Goal: Task Accomplishment & Management: Manage account settings

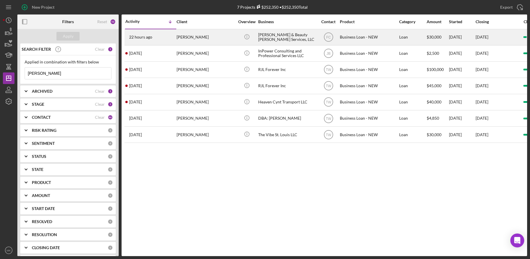
click at [214, 34] on div "[PERSON_NAME]" at bounding box center [206, 37] width 58 height 15
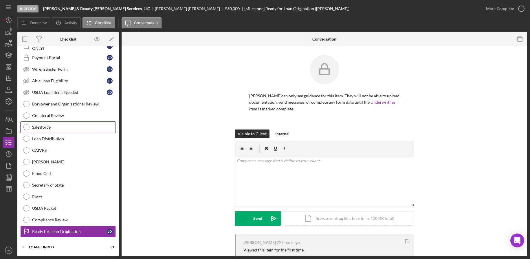
scroll to position [9, 0]
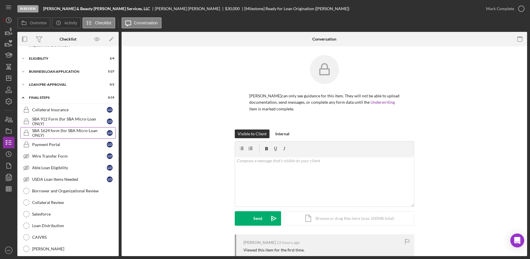
click at [59, 129] on div "SBA 1624 form (for SBA Micro-Loan ONLY)" at bounding box center [69, 132] width 75 height 9
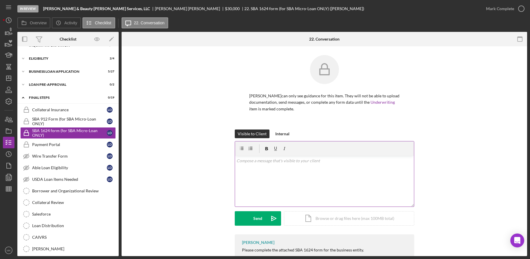
scroll to position [30, 0]
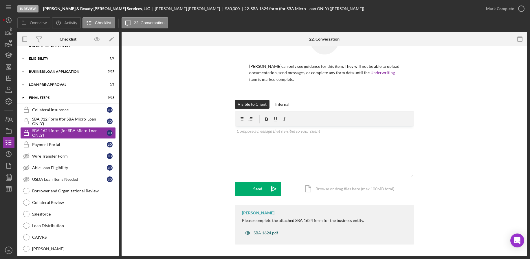
click at [269, 233] on div "SBA 1624.pdf" at bounding box center [266, 233] width 25 height 5
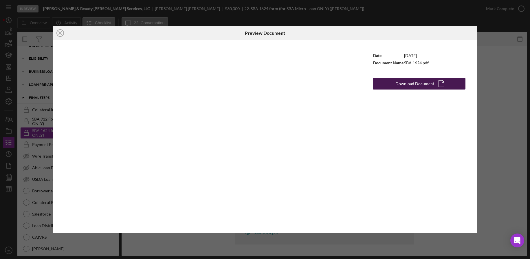
click at [418, 84] on div "Download Document" at bounding box center [415, 84] width 39 height 12
click at [59, 34] on icon "Icon/Close" at bounding box center [60, 33] width 14 height 14
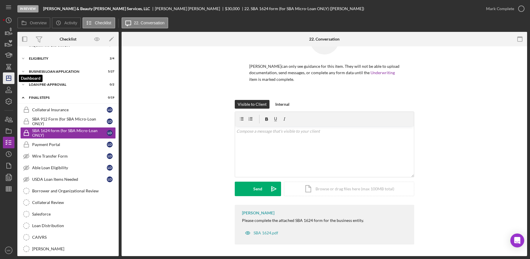
click at [8, 80] on icon "Icon/Dashboard" at bounding box center [8, 78] width 14 height 14
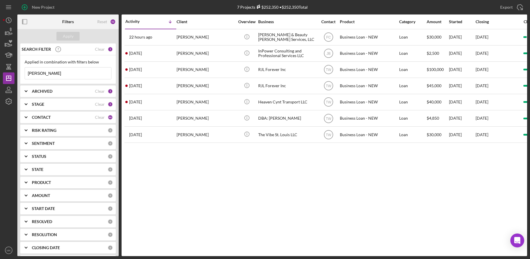
click at [64, 78] on input "Davis" at bounding box center [68, 73] width 86 height 12
drag, startPoint x: 60, startPoint y: 74, endPoint x: -8, endPoint y: 72, distance: 67.3
click at [0, 72] on html "New Project 7 Projects $252,350 • $252,350 Total Davis Export Icon/Export Filte…" at bounding box center [265, 129] width 530 height 259
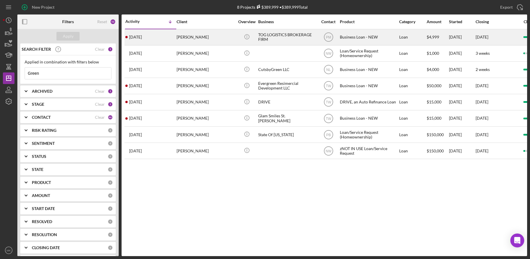
type input "Green"
click at [206, 37] on div "[PERSON_NAME]" at bounding box center [206, 37] width 58 height 15
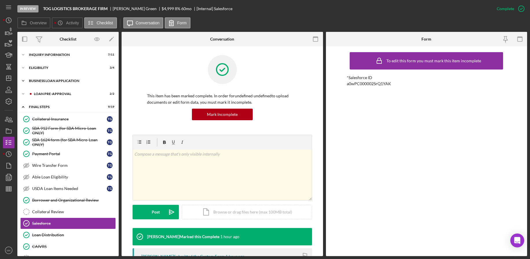
click at [56, 81] on div "BUSINESS LOAN APPLICATION" at bounding box center [70, 80] width 83 height 3
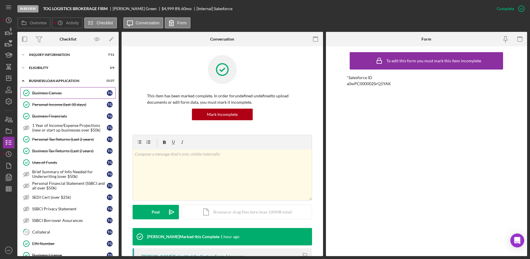
click at [59, 97] on link "Business Canvas Business Canvas T G" at bounding box center [68, 93] width 96 height 12
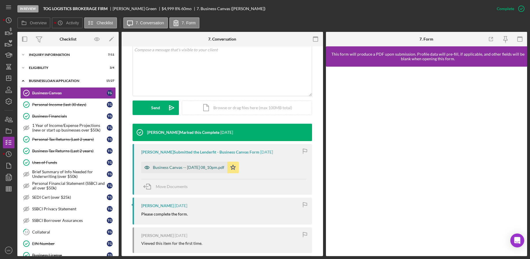
click at [204, 168] on div "Business Canvas -- 2025-08-11 08_10pm.pdf" at bounding box center [189, 167] width 72 height 5
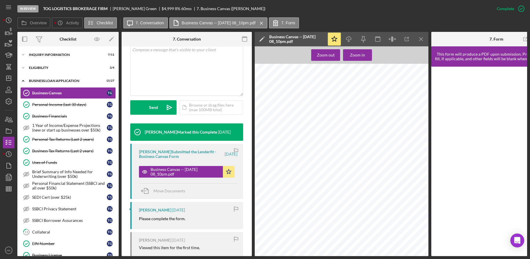
scroll to position [319, 0]
click at [64, 138] on div "Personal Tax Returns (Last 2 years)" at bounding box center [69, 139] width 75 height 5
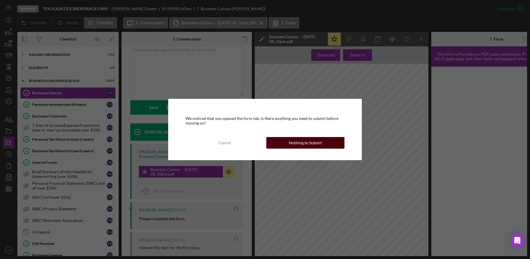
click at [293, 145] on div "Nothing to Submit" at bounding box center [305, 143] width 33 height 12
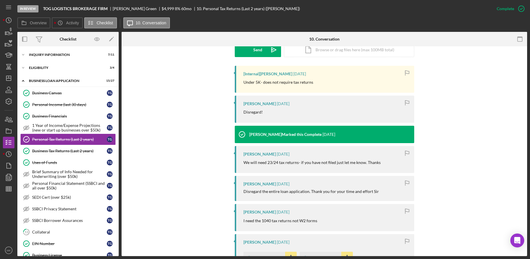
scroll to position [311, 0]
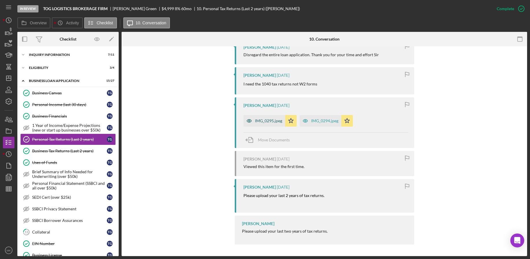
click at [268, 121] on div "IMG_0295.jpeg" at bounding box center [268, 120] width 27 height 5
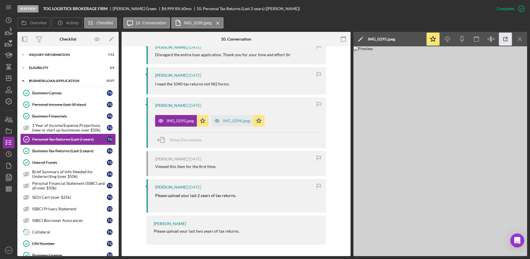
click at [503, 41] on icon "button" at bounding box center [505, 39] width 13 height 13
click at [56, 58] on div "Icon/Expander INQUIRY INFORMATION 7 / 11" at bounding box center [67, 55] width 101 height 12
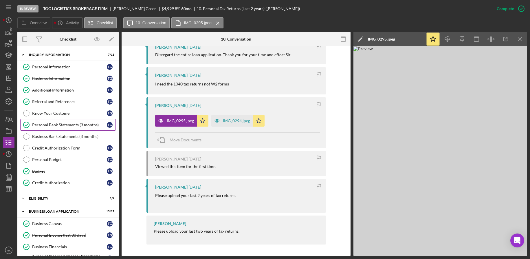
click at [52, 122] on link "Personal Bank Statements (3 months) Personal Bank Statements (3 months) T G" at bounding box center [68, 125] width 96 height 12
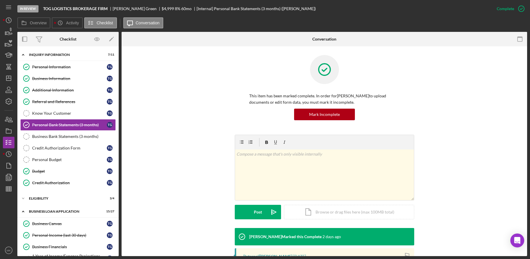
scroll to position [103, 0]
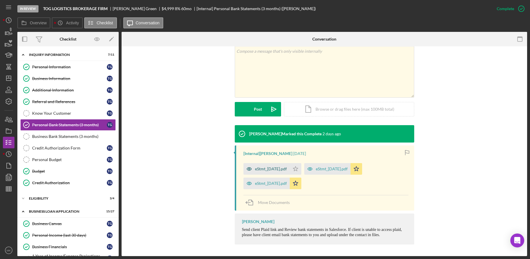
click at [262, 169] on div "eStmt_2025-09-08.pdf" at bounding box center [271, 169] width 32 height 5
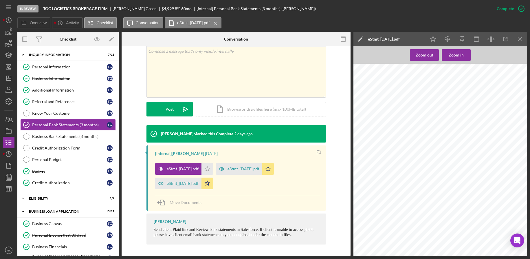
scroll to position [1189, 0]
click at [254, 167] on div "eStmt_2025-08-07.pdf" at bounding box center [244, 169] width 32 height 5
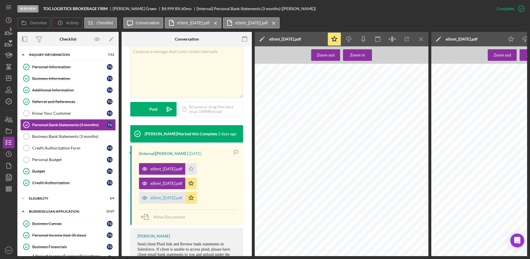
scroll to position [731, 0]
click at [169, 198] on div "eStmt_2025-07-09.pdf" at bounding box center [167, 198] width 32 height 5
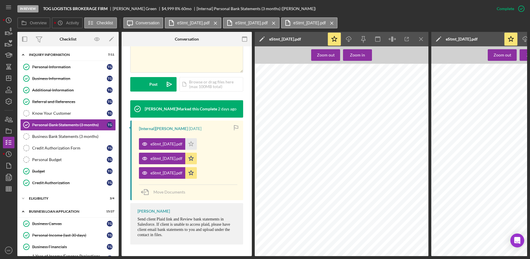
scroll to position [0, 0]
click at [419, 40] on icon "Icon/Menu Close" at bounding box center [421, 39] width 13 height 13
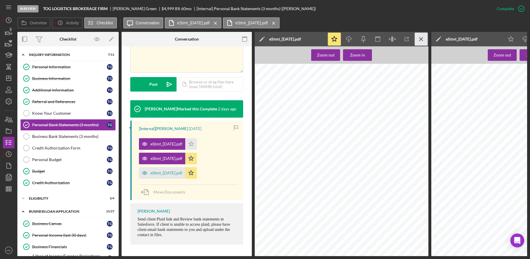
click at [419, 38] on icon "Icon/Menu Close" at bounding box center [421, 39] width 13 height 13
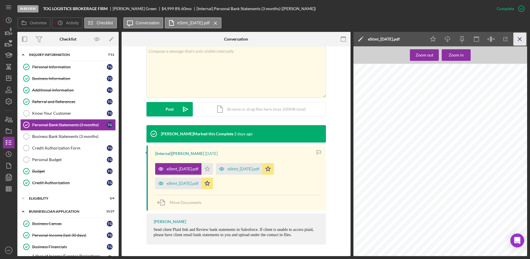
click at [519, 39] on icon "Icon/Menu Close" at bounding box center [520, 39] width 13 height 13
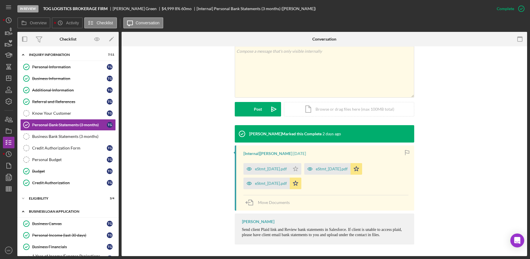
scroll to position [58, 0]
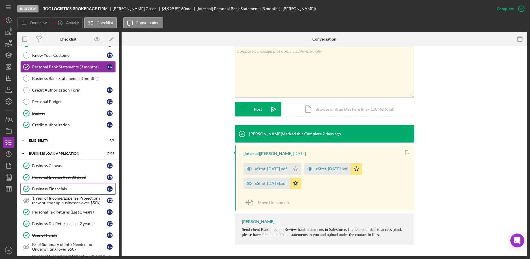
click at [61, 192] on link "Business Financials Business Financials T G" at bounding box center [68, 189] width 96 height 12
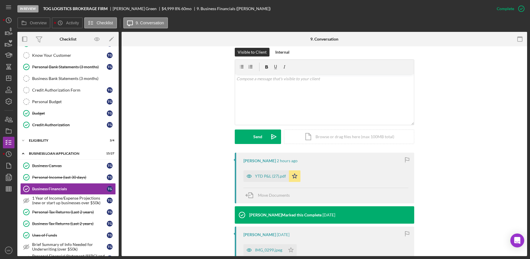
scroll to position [145, 0]
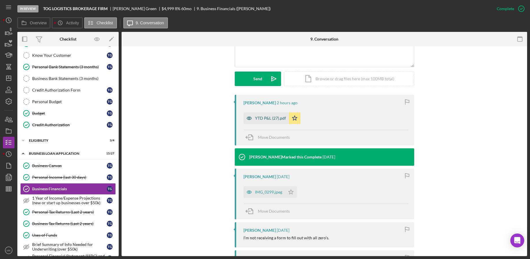
click at [270, 120] on div "YTD P&L (27).pdf" at bounding box center [270, 118] width 31 height 5
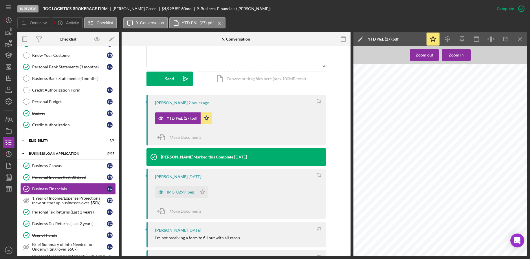
scroll to position [41, 0]
click at [186, 190] on div "IMG_0299.jpeg" at bounding box center [180, 192] width 27 height 5
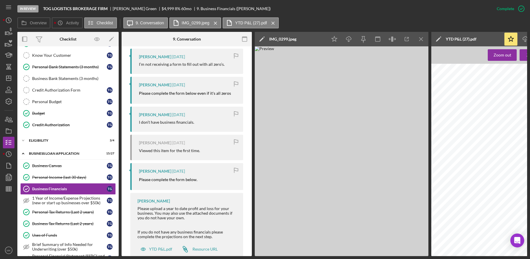
scroll to position [343, 0]
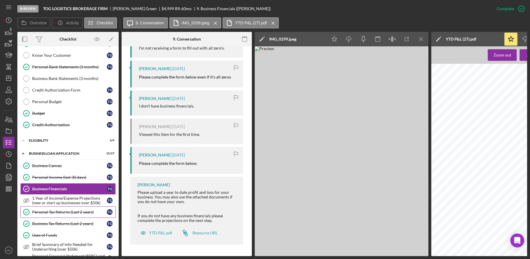
click at [52, 213] on div "Personal Tax Returns (Last 2 years)" at bounding box center [69, 212] width 75 height 5
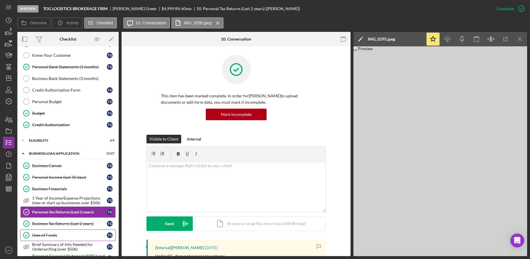
scroll to position [87, 0]
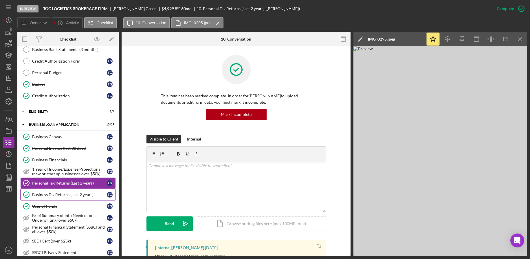
click at [51, 194] on div "Business Tax Returns (Last 2 years)" at bounding box center [69, 194] width 75 height 5
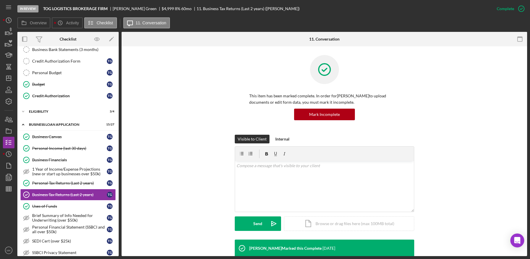
scroll to position [145, 0]
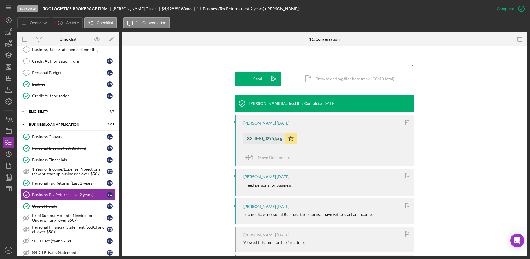
click at [259, 143] on div "IMG_0296.jpeg" at bounding box center [265, 139] width 42 height 12
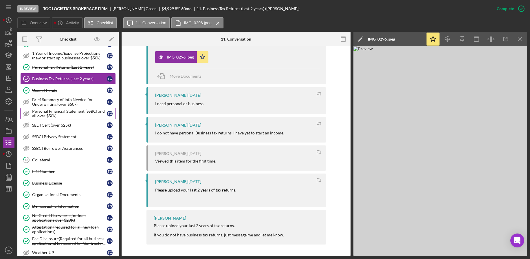
scroll to position [261, 0]
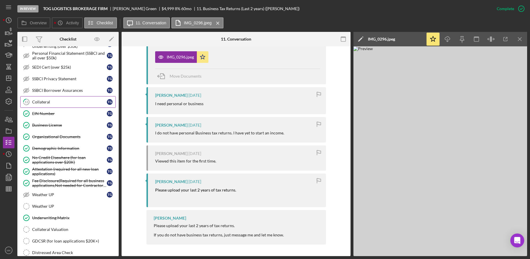
click at [60, 101] on div "Collateral" at bounding box center [69, 102] width 75 height 5
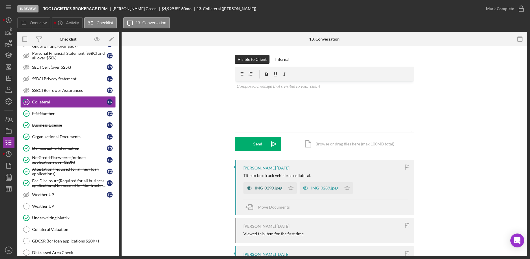
click at [260, 189] on div "IMG_0290.jpeg" at bounding box center [268, 188] width 27 height 5
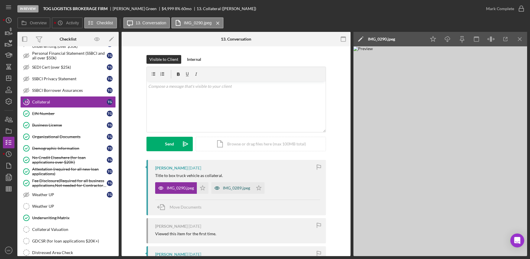
click at [229, 189] on div "IMG_0289.jpeg" at bounding box center [236, 188] width 27 height 5
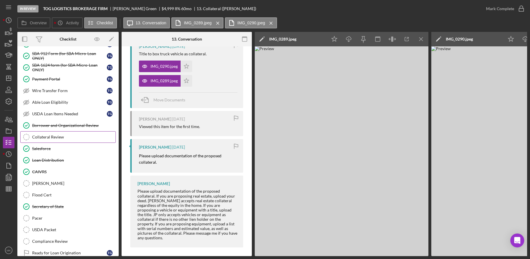
scroll to position [545, 0]
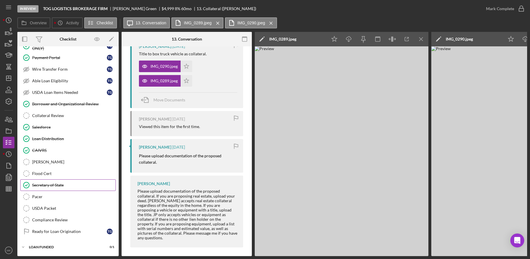
click at [45, 184] on div "Secretary of State" at bounding box center [73, 185] width 83 height 5
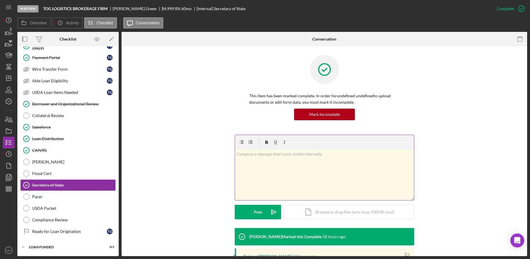
scroll to position [91, 0]
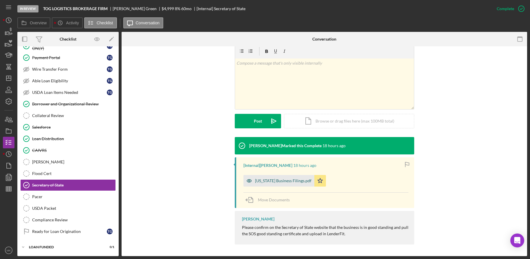
click at [273, 182] on div "Missouri Business Filings.pdf" at bounding box center [283, 180] width 56 height 5
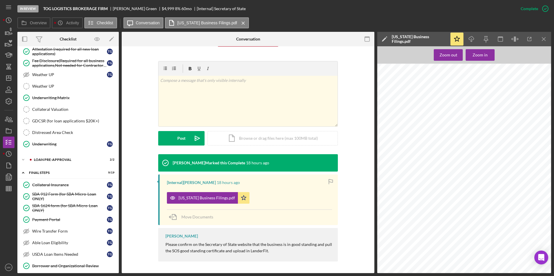
scroll to position [323, 0]
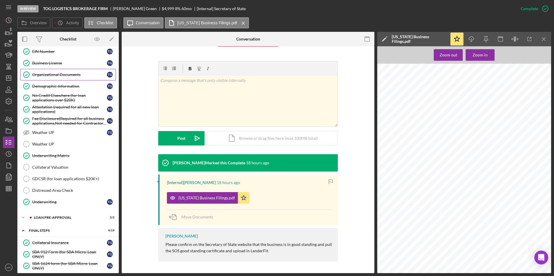
click at [55, 72] on div "Organizational Documents" at bounding box center [69, 74] width 75 height 5
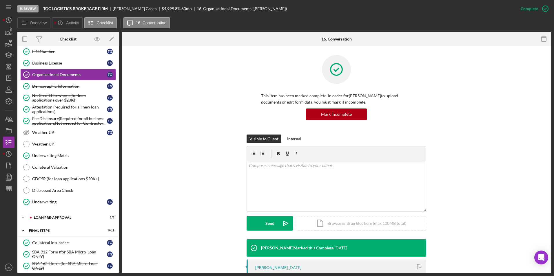
scroll to position [145, 0]
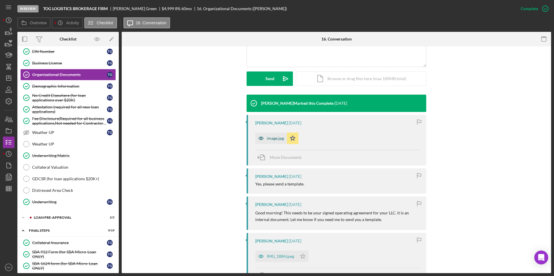
click at [272, 139] on div "image.jpg" at bounding box center [275, 138] width 17 height 5
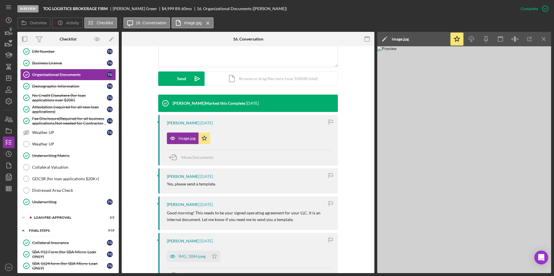
scroll to position [290, 0]
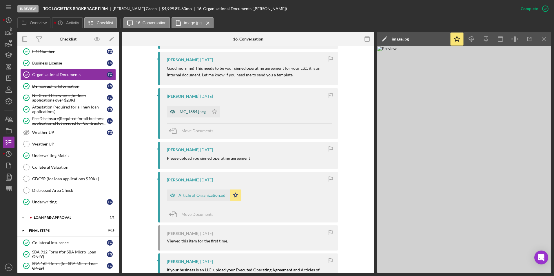
click at [193, 109] on div "IMG_1884.jpeg" at bounding box center [188, 112] width 42 height 12
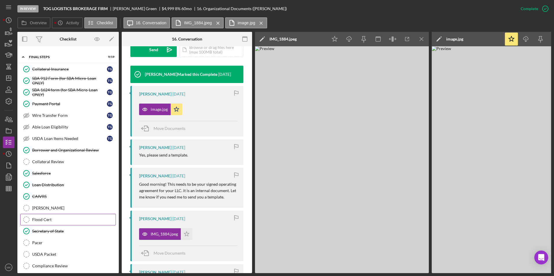
scroll to position [527, 0]
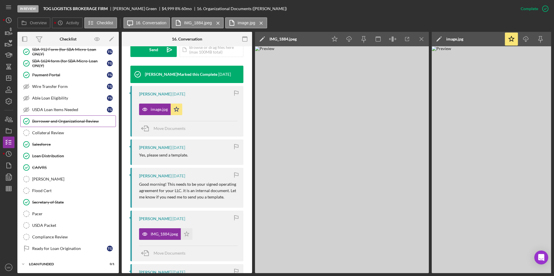
click at [50, 116] on link "Borrower and Organizational Review Borrower and Organizational Review" at bounding box center [68, 122] width 96 height 12
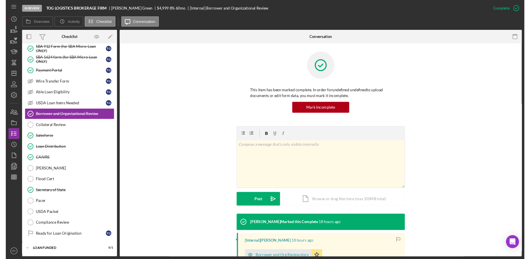
scroll to position [94, 0]
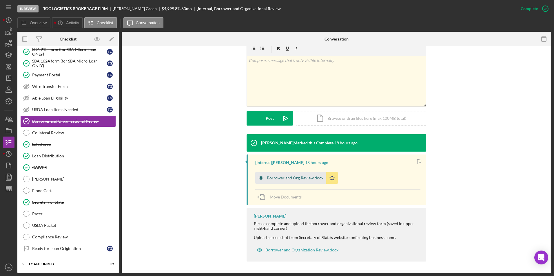
click at [279, 179] on div "Borrower and Org Review.docx" at bounding box center [295, 178] width 56 height 5
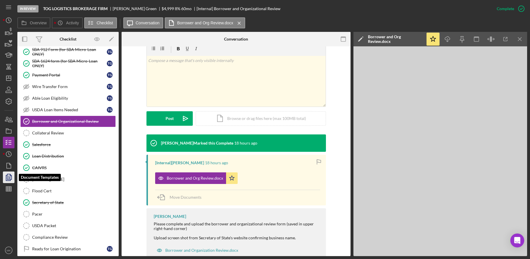
click at [10, 175] on polyline "button" at bounding box center [10, 174] width 1 height 1
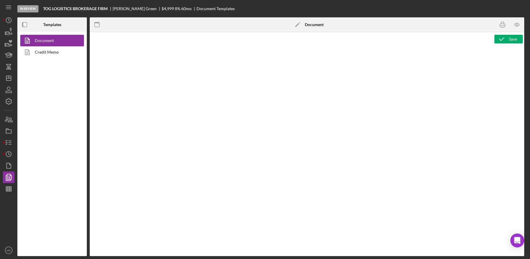
type textarea "Copy and paste, or create, your document template here."
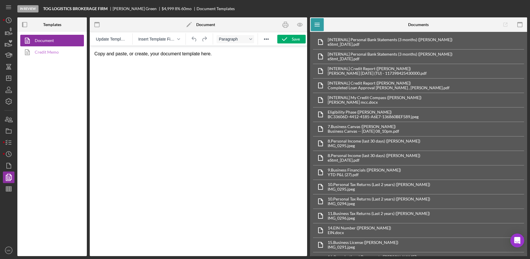
click at [54, 56] on link "Credit Memo" at bounding box center [50, 52] width 61 height 12
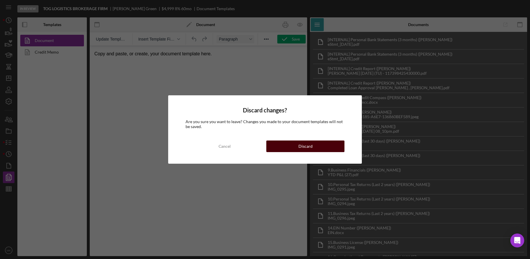
click at [299, 152] on div "Discard" at bounding box center [306, 146] width 14 height 12
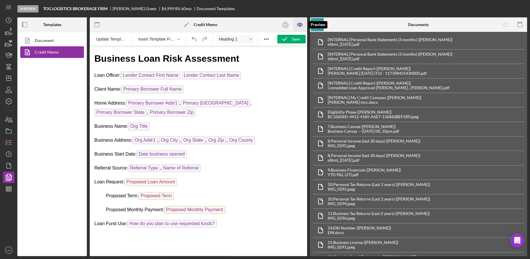
click at [302, 25] on icon "button" at bounding box center [300, 24] width 5 height 3
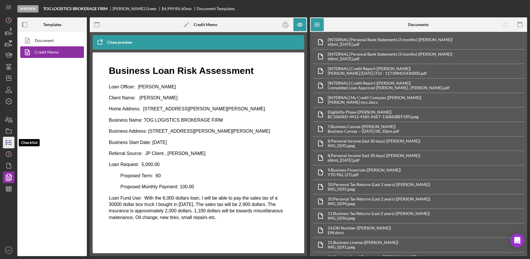
click at [8, 143] on icon "button" at bounding box center [8, 142] width 14 height 14
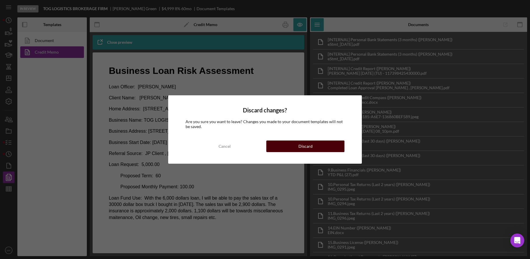
click at [309, 149] on div "Discard" at bounding box center [306, 146] width 14 height 12
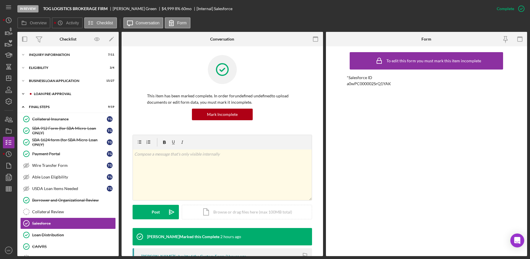
click at [56, 97] on div "Icon/Expander LOAN PRE-APPROVAL 2 / 2" at bounding box center [67, 94] width 101 height 12
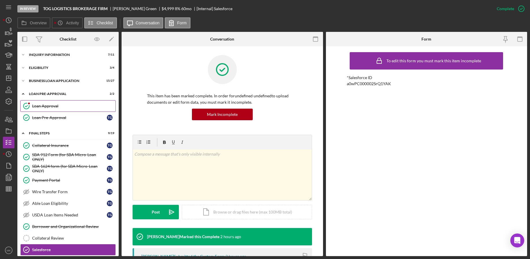
click at [55, 105] on div "Loan Approval" at bounding box center [73, 106] width 83 height 5
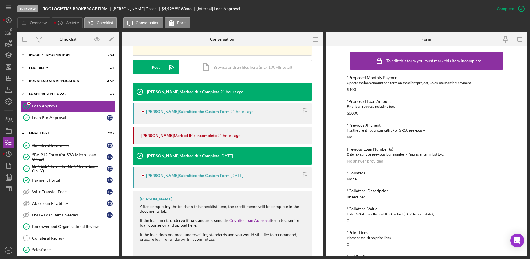
scroll to position [173, 0]
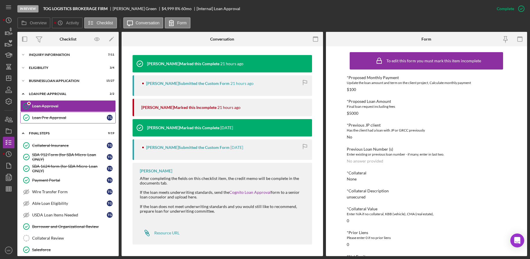
click at [53, 118] on div "Loan Pre-Approval" at bounding box center [69, 117] width 75 height 5
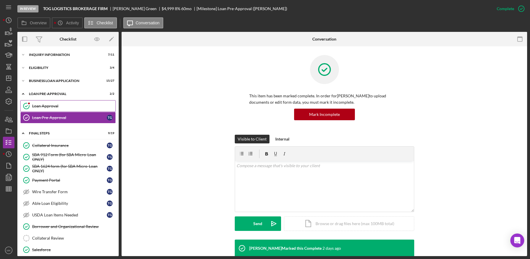
click at [50, 110] on link "Loan Approval Loan Approval" at bounding box center [68, 106] width 96 height 12
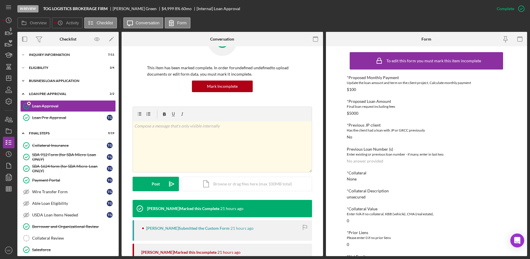
click at [50, 78] on div "Icon/Expander BUSINESS LOAN APPLICATION 15 / 27" at bounding box center [67, 81] width 101 height 12
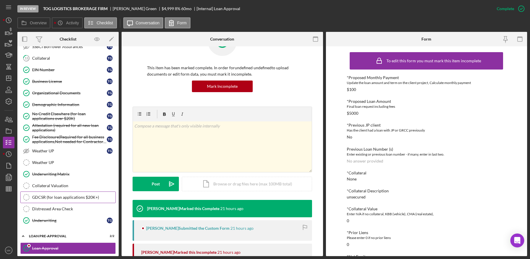
scroll to position [203, 0]
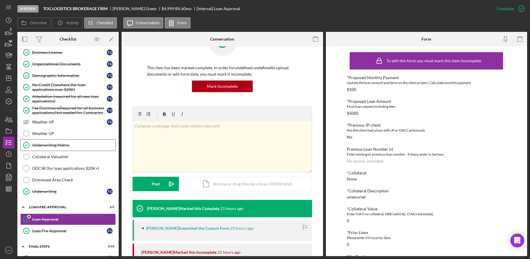
click at [65, 144] on div "Underwriting Matrix" at bounding box center [73, 145] width 83 height 5
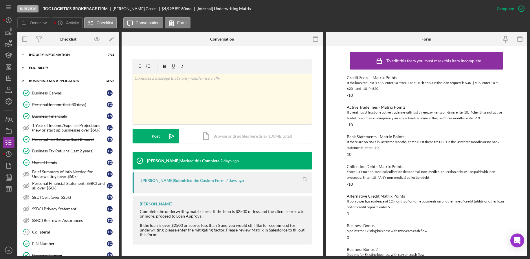
click at [49, 66] on div "ELIGIBILITY" at bounding box center [70, 67] width 83 height 3
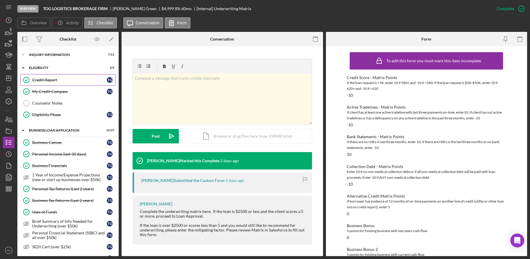
click at [56, 80] on div "Credit Report" at bounding box center [69, 80] width 75 height 5
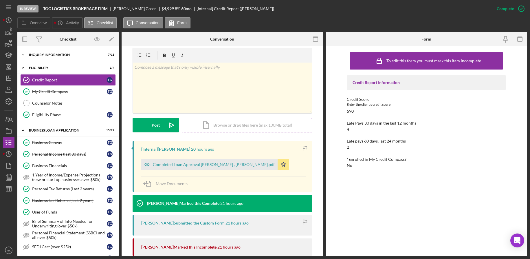
scroll to position [116, 0]
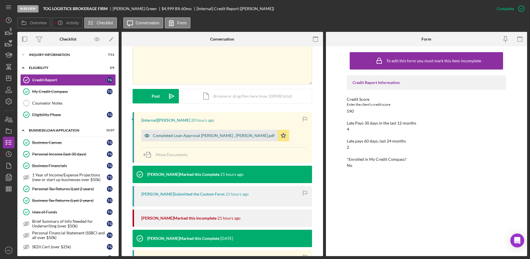
click at [240, 138] on div "Completed Loan Approval Richardson, Aida , Therron Green.pdf" at bounding box center [209, 136] width 136 height 12
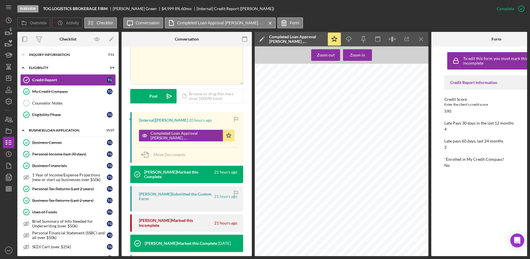
scroll to position [249, 0]
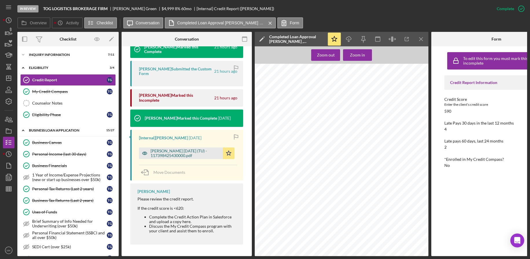
click at [178, 151] on div "Green, Therron 2025-08-12 (TU) - 117398425430000.pdf" at bounding box center [186, 153] width 70 height 9
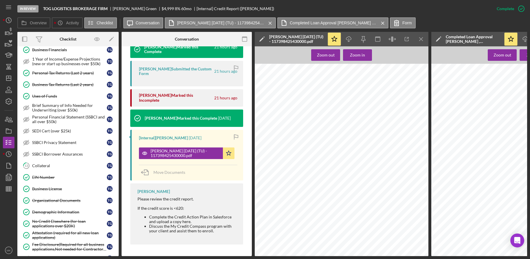
scroll to position [145, 0]
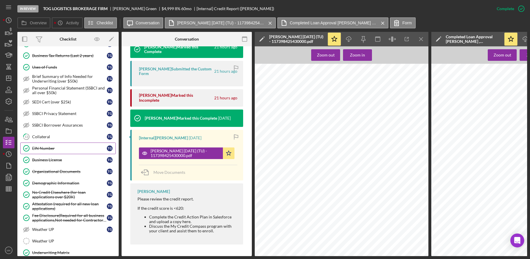
click at [63, 146] on div "EIN Number" at bounding box center [69, 148] width 75 height 5
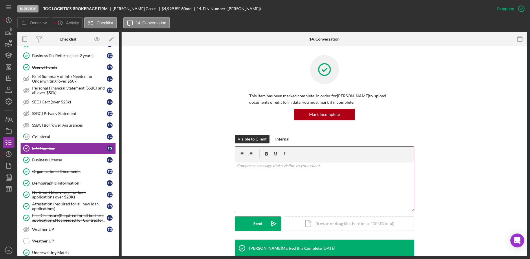
scroll to position [116, 0]
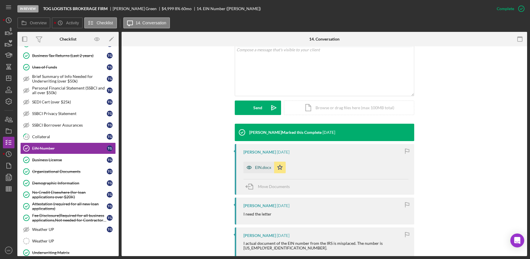
click at [263, 166] on div "EIN.docx" at bounding box center [263, 167] width 16 height 5
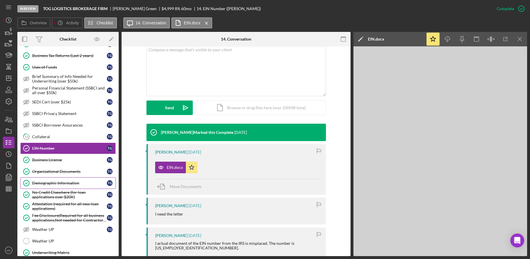
scroll to position [203, 0]
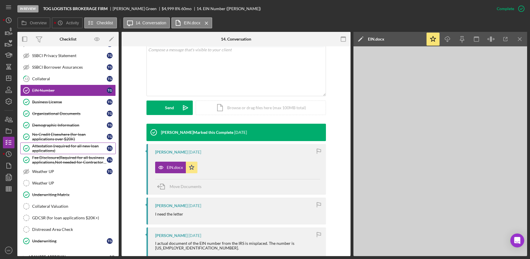
click at [84, 146] on div "Attestation (required for all new loan applications)" at bounding box center [69, 148] width 75 height 9
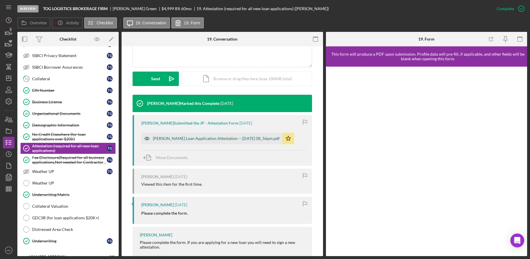
click at [214, 140] on div "Justine Petersen Loan Application Attestation -- 2025-08-11 08_56pm.pdf" at bounding box center [216, 138] width 127 height 5
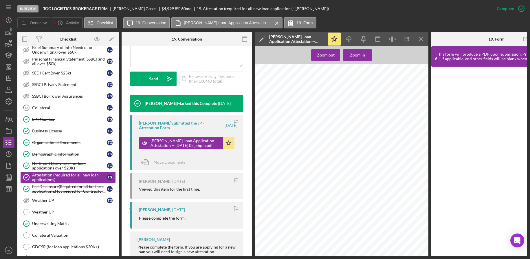
scroll to position [58, 0]
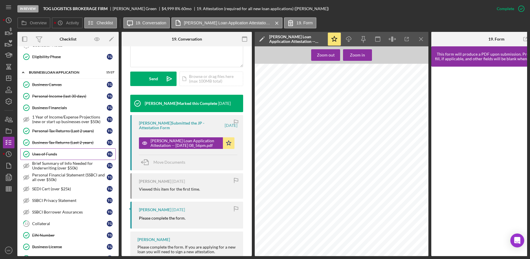
click at [61, 155] on div "Uses of Funds" at bounding box center [69, 154] width 75 height 5
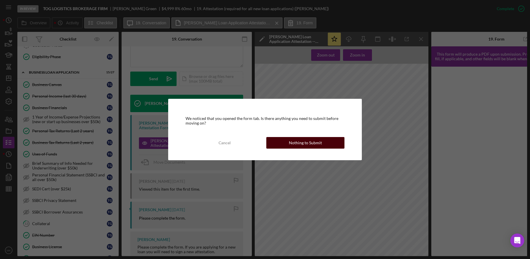
click at [283, 140] on button "Nothing to Submit" at bounding box center [306, 143] width 78 height 12
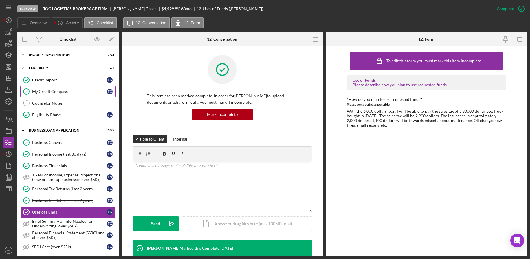
click at [57, 86] on link "My Credit Compass My Credit Compass T G" at bounding box center [68, 92] width 96 height 12
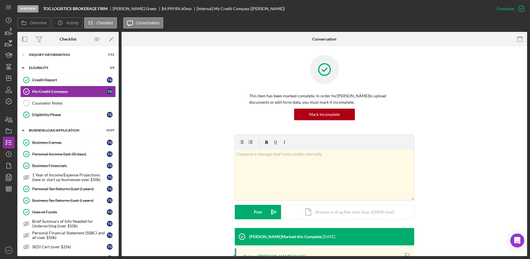
scroll to position [101, 0]
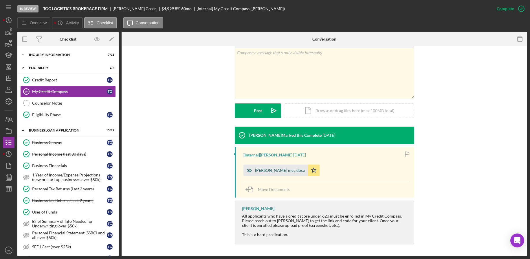
click at [267, 172] on div "Therron Green mcc.docx" at bounding box center [280, 170] width 50 height 5
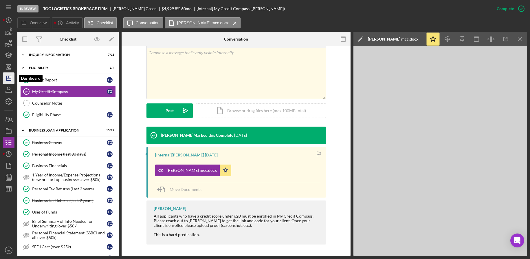
click at [12, 78] on icon "Icon/Dashboard" at bounding box center [8, 78] width 14 height 14
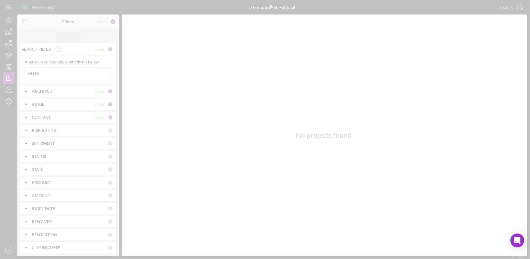
click at [51, 75] on div at bounding box center [265, 129] width 530 height 259
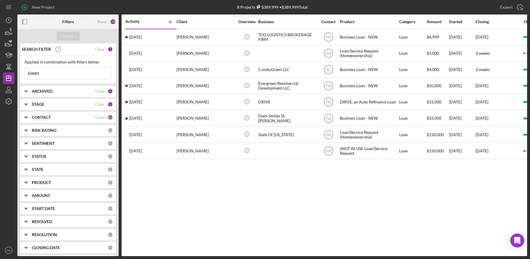
click at [52, 75] on input "Green" at bounding box center [68, 73] width 86 height 12
drag, startPoint x: 12, startPoint y: 73, endPoint x: 0, endPoint y: 72, distance: 11.6
click at [0, 72] on html "New Project 8 Projects $389,999 • $389,999 Total Green Export Icon/Export Filte…" at bounding box center [265, 129] width 530 height 259
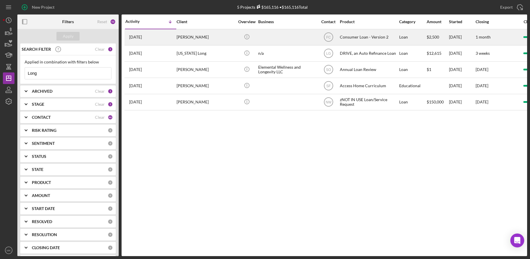
type input "Long"
click at [206, 39] on div "Candis Long" at bounding box center [206, 37] width 58 height 15
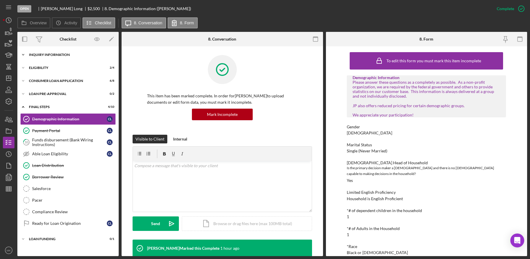
click at [62, 53] on div "Icon/Expander Inquiry Information 5 / 8" at bounding box center [67, 55] width 101 height 12
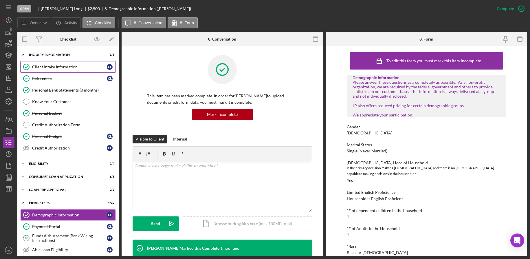
click at [53, 68] on div "Client Intake Information" at bounding box center [69, 67] width 75 height 5
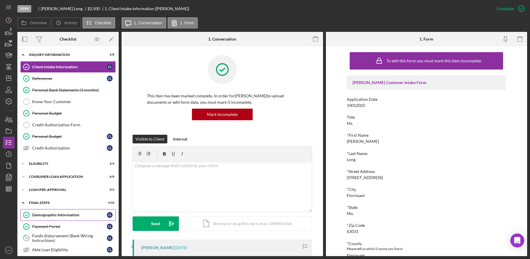
scroll to position [88, 0]
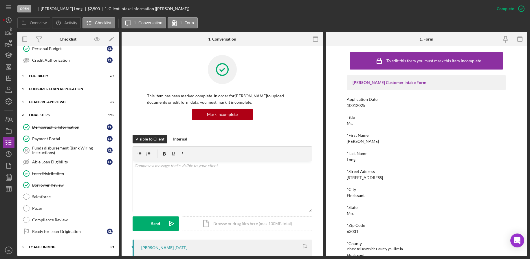
click at [58, 91] on div "Icon/Expander Consumer Loan Application 6 / 8" at bounding box center [67, 89] width 101 height 12
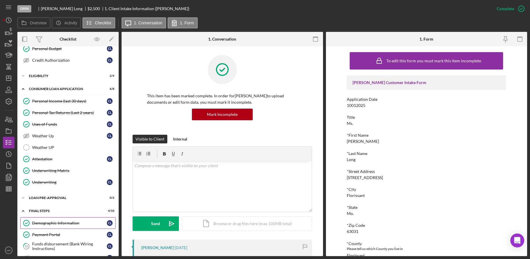
scroll to position [184, 0]
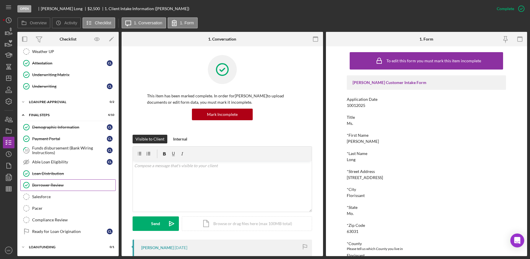
click at [57, 183] on div "Borrower Review" at bounding box center [73, 185] width 83 height 5
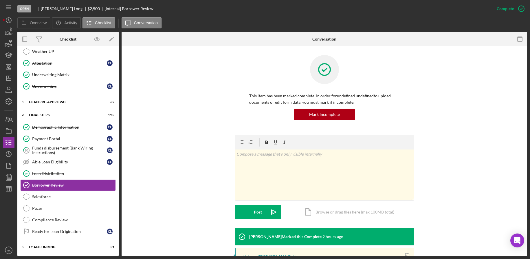
scroll to position [97, 0]
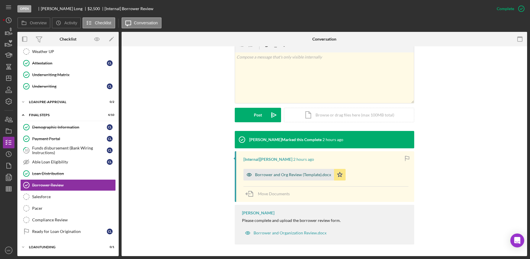
click at [288, 174] on div "Borrower and Org Review (Template).docx" at bounding box center [293, 174] width 76 height 5
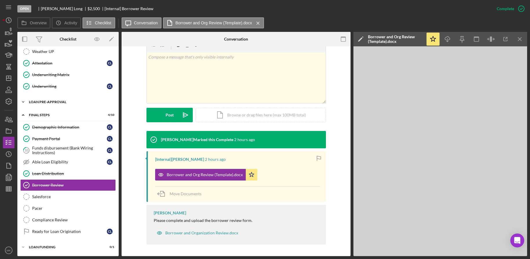
click at [54, 102] on div "Loan Pre-Approval" at bounding box center [70, 101] width 83 height 3
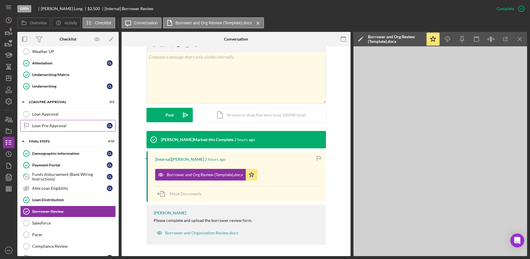
click at [51, 124] on div "Loan Pre-Approval" at bounding box center [69, 125] width 75 height 5
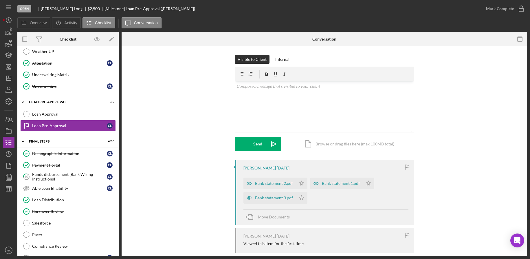
scroll to position [56, 0]
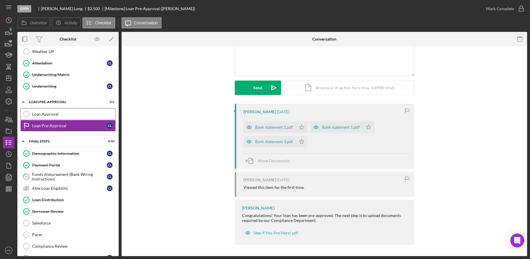
click at [45, 114] on div "Loan Approval" at bounding box center [73, 114] width 83 height 5
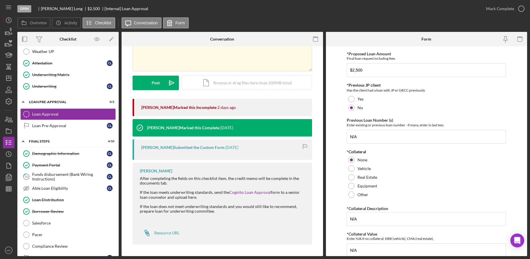
scroll to position [175, 0]
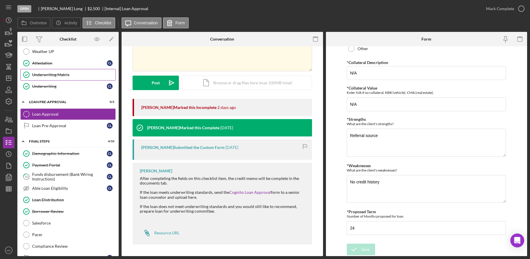
click at [53, 76] on div "Underwriting Matrix" at bounding box center [73, 74] width 83 height 5
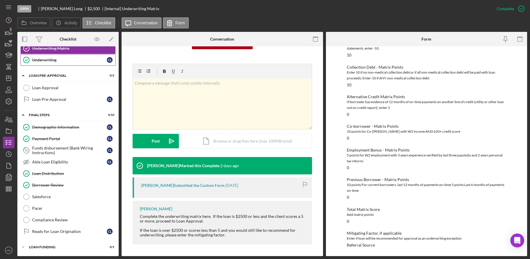
scroll to position [94, 0]
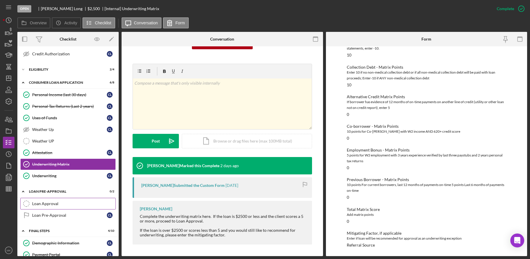
click at [61, 206] on link "Loan Approval Loan Approval" at bounding box center [68, 204] width 96 height 12
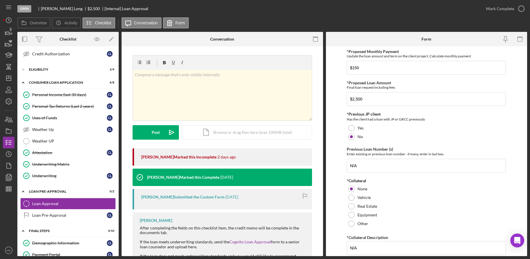
scroll to position [50, 0]
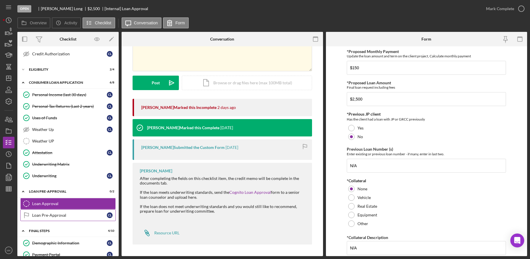
click at [44, 213] on div "Loan Pre-Approval" at bounding box center [69, 215] width 75 height 5
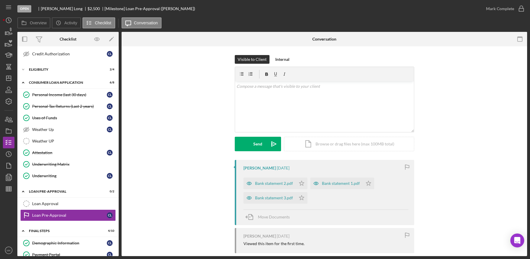
scroll to position [56, 0]
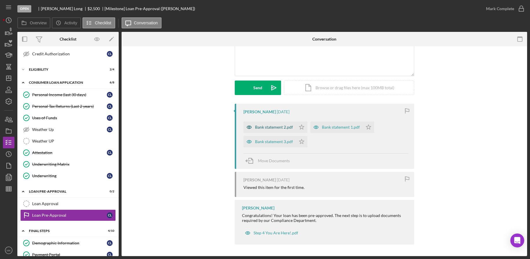
click at [264, 126] on div "Bank statement 2.pdf" at bounding box center [274, 127] width 38 height 5
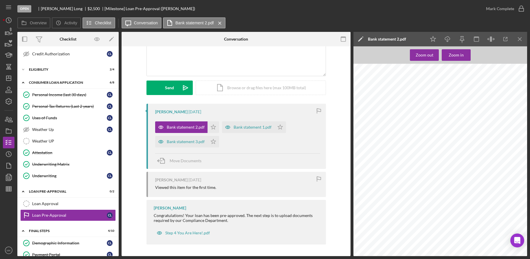
scroll to position [500, 0]
click at [264, 127] on div "Bank statement 1.pdf" at bounding box center [253, 127] width 38 height 5
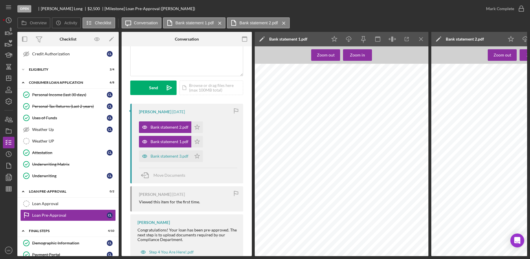
scroll to position [377, 0]
click at [157, 155] on div "Bank statement 3.pdf" at bounding box center [170, 156] width 38 height 5
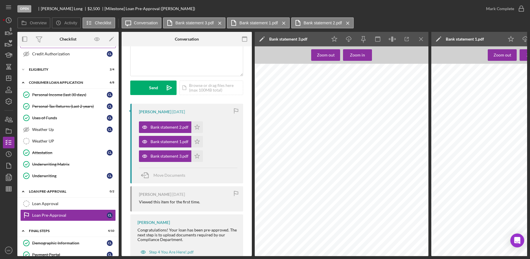
scroll to position [0, 0]
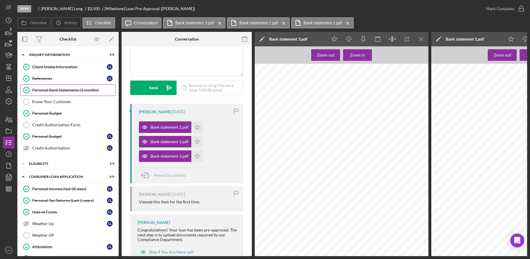
click at [61, 91] on div "Personal Bank Statements (3 months)" at bounding box center [73, 90] width 83 height 5
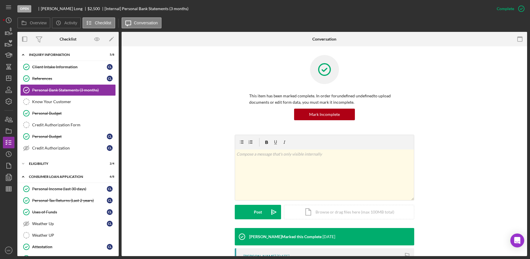
scroll to position [112, 0]
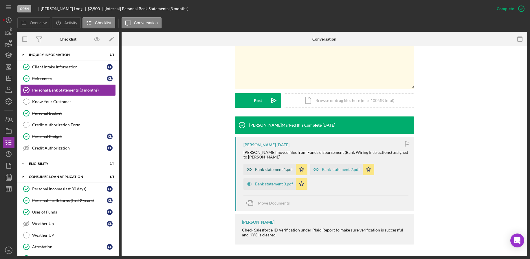
click at [280, 169] on div "Bank statement 1.pdf" at bounding box center [274, 169] width 38 height 5
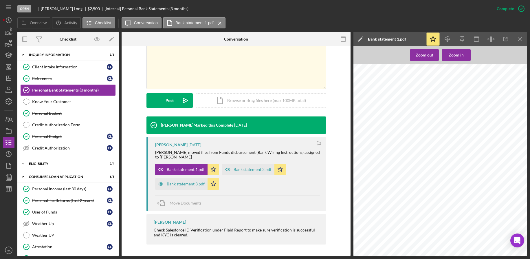
scroll to position [203, 0]
click at [247, 165] on div "Bank statement 2.pdf" at bounding box center [248, 170] width 52 height 12
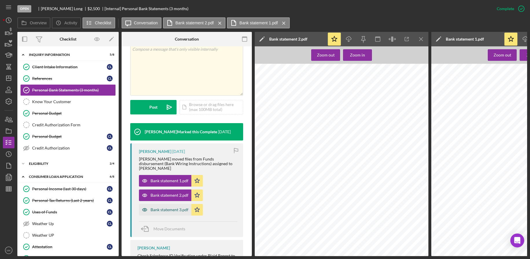
click at [156, 207] on div "Bank statement 3.pdf" at bounding box center [170, 209] width 38 height 5
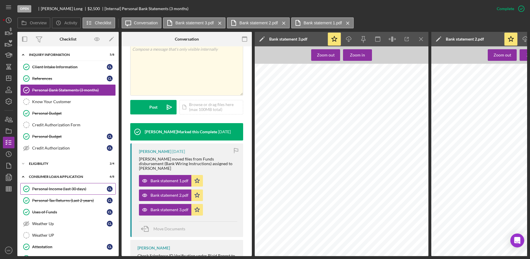
click at [74, 190] on div "Personal Income (last 30 days)" at bounding box center [69, 189] width 75 height 5
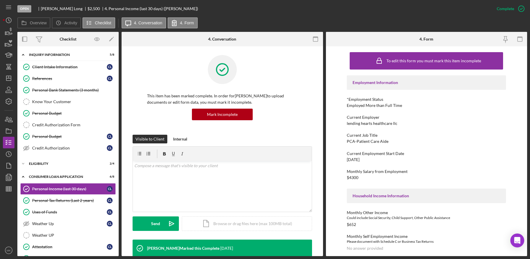
scroll to position [174, 0]
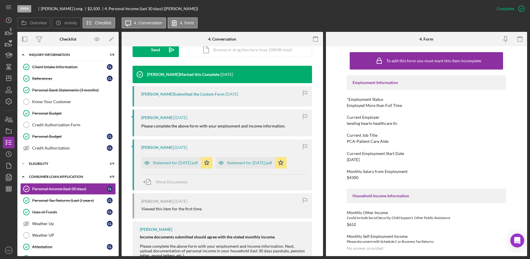
click at [167, 163] on div "Statement for Sep 19, 2025.pdf" at bounding box center [175, 162] width 45 height 5
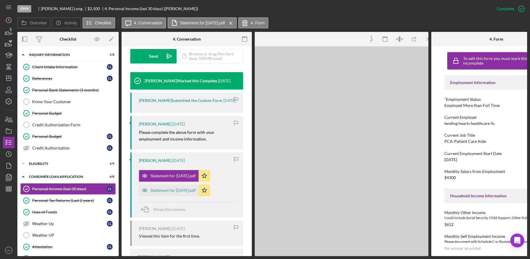
scroll to position [180, 0]
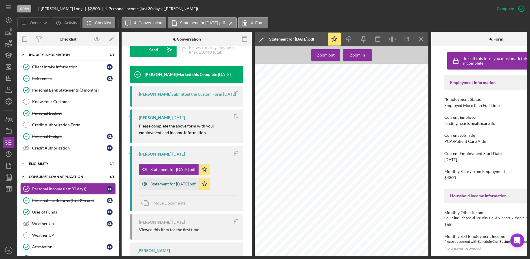
click at [176, 182] on div "Statement for Sep 05, 2025.pdf" at bounding box center [173, 184] width 45 height 5
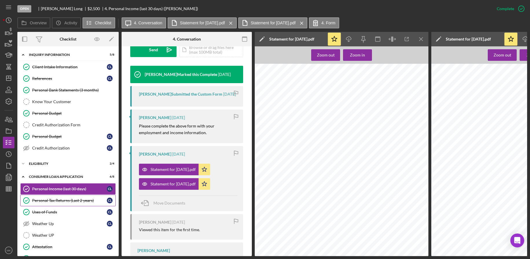
click at [76, 203] on link "Personal Tax Returns (Last 2 years) Personal Tax Returns (Last 2 years) C L" at bounding box center [68, 201] width 96 height 12
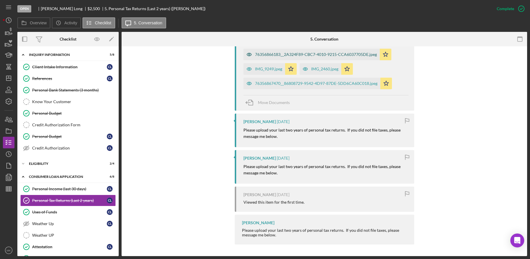
scroll to position [142, 0]
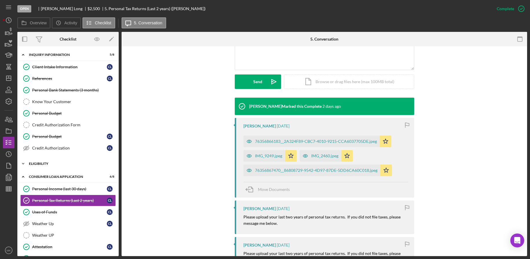
click at [41, 163] on div "Eligibility" at bounding box center [70, 163] width 83 height 3
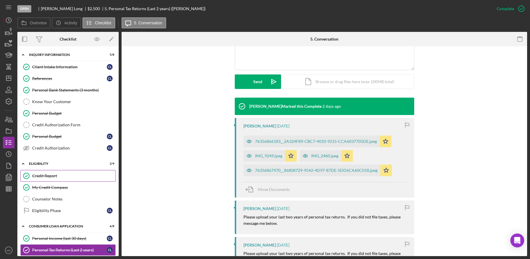
click at [58, 177] on div "Credit Report" at bounding box center [73, 176] width 83 height 5
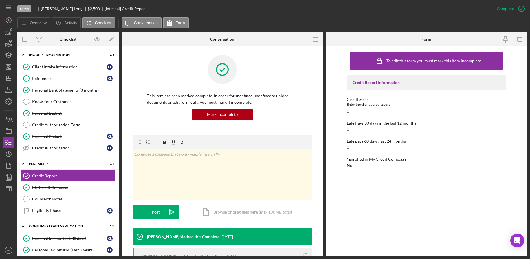
scroll to position [87, 0]
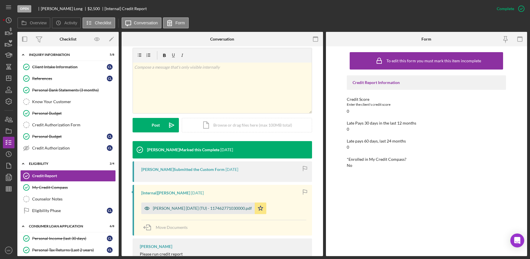
click at [228, 208] on div "Long, Candis 2025-10-02 (TU) - 117462771030000.pdf" at bounding box center [202, 208] width 99 height 5
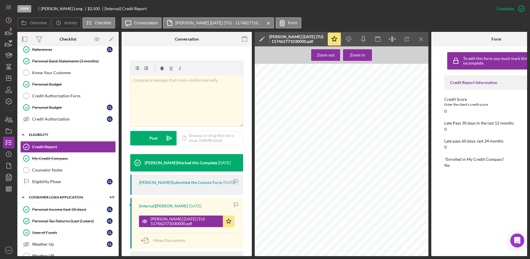
scroll to position [116, 0]
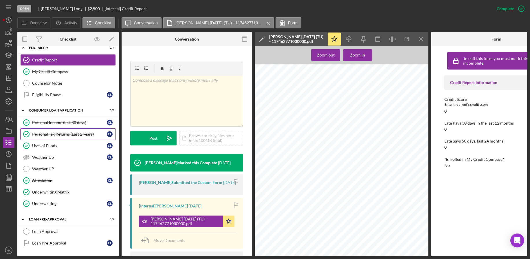
click at [61, 132] on div "Personal Tax Returns (Last 2 years)" at bounding box center [69, 134] width 75 height 5
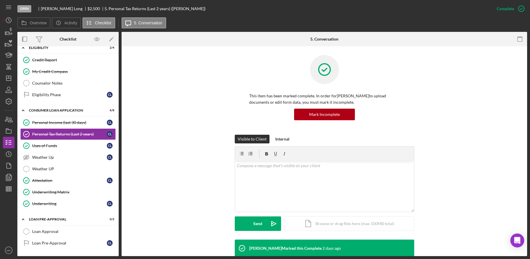
scroll to position [145, 0]
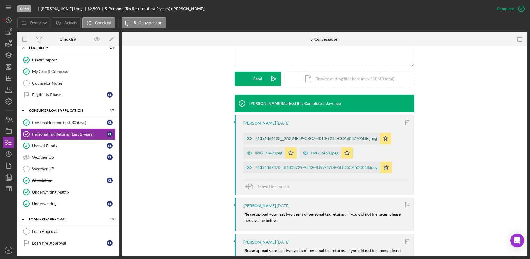
click at [271, 139] on div "76356866183__2A324F89-CBC7-4010-9215-CCA6037705DE.jpeg" at bounding box center [316, 138] width 122 height 5
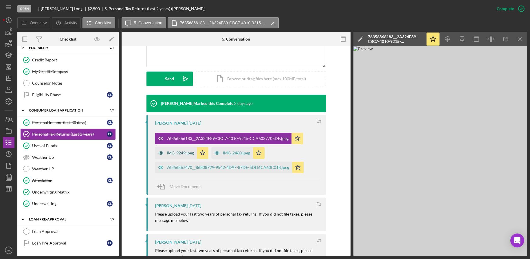
click at [170, 153] on div "IMG_9249.jpeg" at bounding box center [180, 153] width 27 height 5
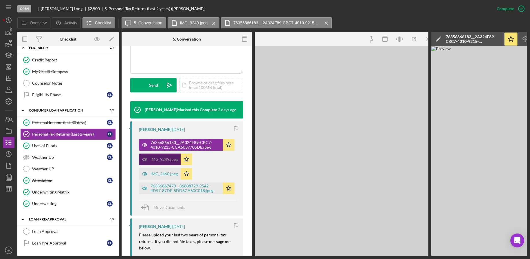
scroll to position [151, 0]
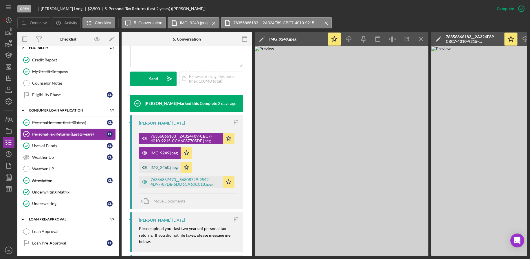
click at [169, 167] on div "IMG_2460.jpeg" at bounding box center [164, 167] width 27 height 5
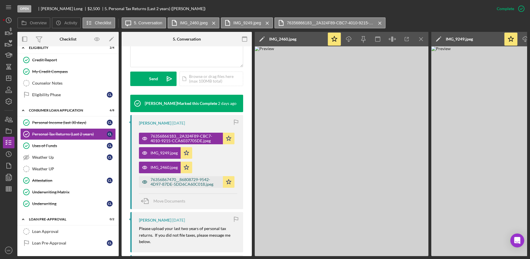
click at [177, 184] on div "76356867470__86808729-9542-4D97-87DE-5DD6CA60C018.jpeg" at bounding box center [186, 181] width 70 height 9
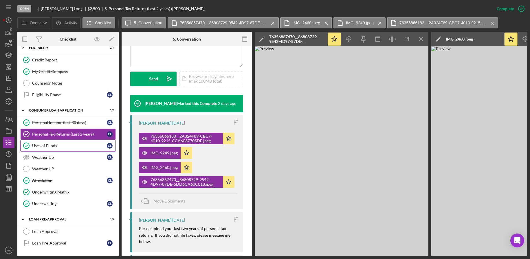
scroll to position [0, 0]
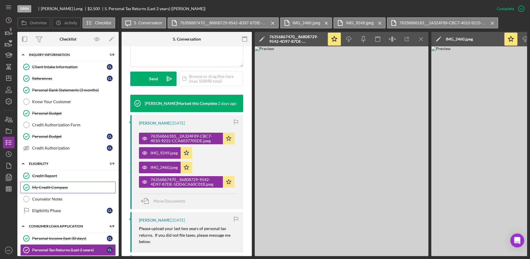
click at [57, 186] on div "My Credit Compass" at bounding box center [73, 187] width 83 height 5
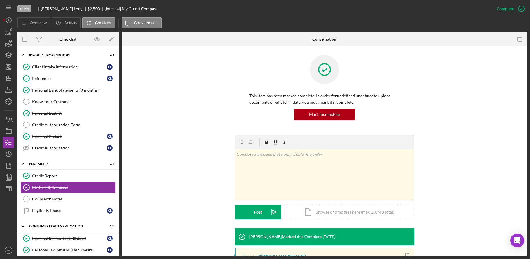
scroll to position [78, 0]
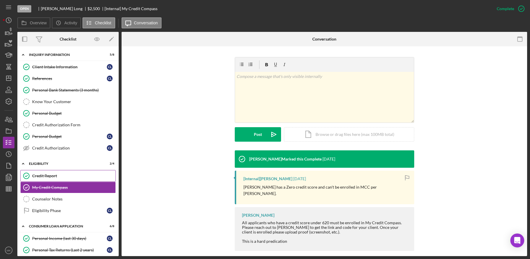
drag, startPoint x: 56, startPoint y: 175, endPoint x: 82, endPoint y: 174, distance: 25.8
click at [56, 175] on div "Credit Report" at bounding box center [73, 176] width 83 height 5
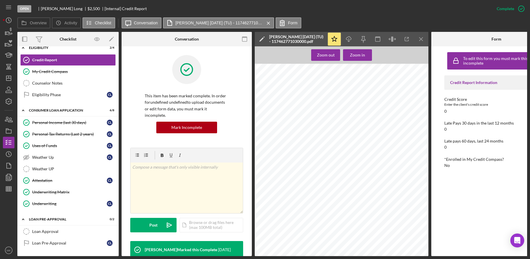
scroll to position [145, 0]
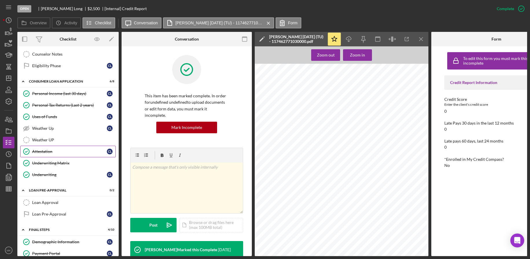
click at [43, 149] on div "Attestation" at bounding box center [69, 151] width 75 height 5
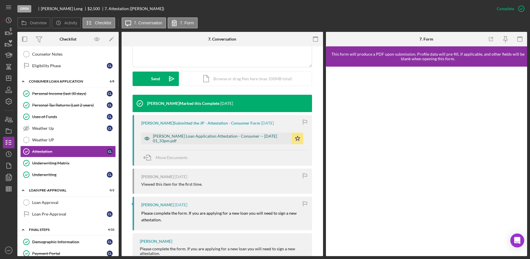
click at [202, 143] on div "Justine Petersen Loan Application Attestation - Consumer -- 2025-10-02 01_33pm.…" at bounding box center [221, 138] width 136 height 9
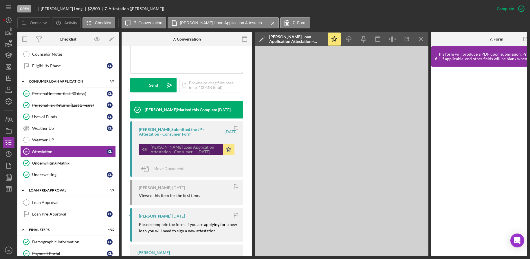
scroll to position [151, 0]
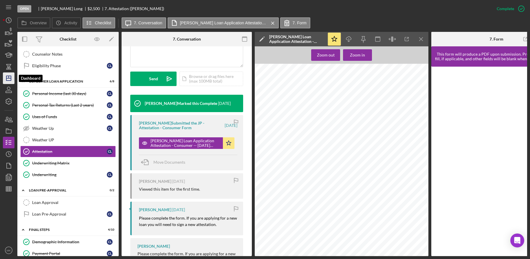
click at [10, 76] on icon "Icon/Dashboard" at bounding box center [8, 78] width 14 height 14
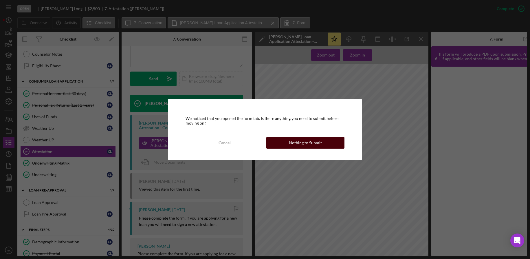
click at [301, 141] on div "Nothing to Submit" at bounding box center [305, 143] width 33 height 12
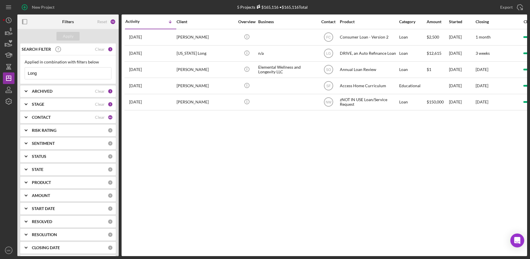
drag, startPoint x: 57, startPoint y: 71, endPoint x: -21, endPoint y: 65, distance: 77.9
click at [0, 65] on html "New Project 5 Projects $165,116 • $165,116 Total Long Export Icon/Export Filter…" at bounding box center [265, 129] width 530 height 259
type input "Halk"
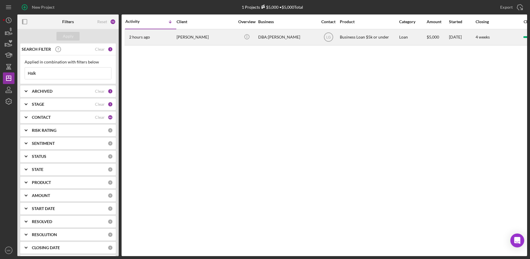
click at [273, 42] on div "DBA:[PERSON_NAME]" at bounding box center [287, 37] width 58 height 15
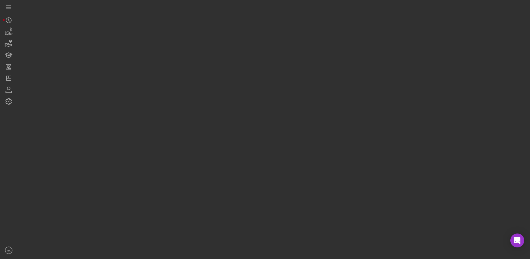
click at [273, 42] on div at bounding box center [272, 128] width 510 height 256
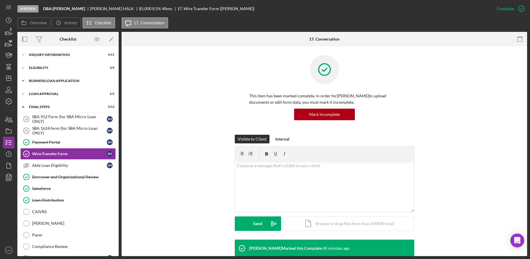
click at [48, 82] on div "BUSINESS LOAN APPLICATION" at bounding box center [70, 80] width 83 height 3
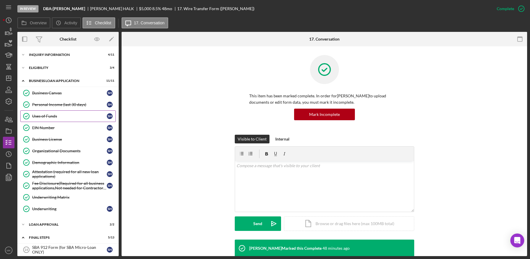
click at [48, 118] on div "Uses of Funds" at bounding box center [69, 116] width 75 height 5
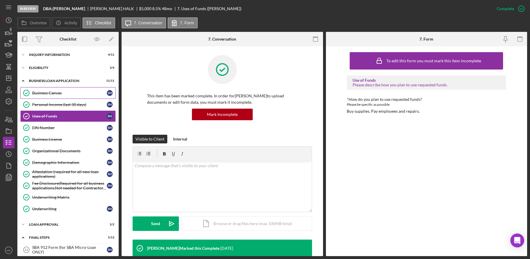
click at [48, 94] on div "Business Canvas" at bounding box center [69, 93] width 75 height 5
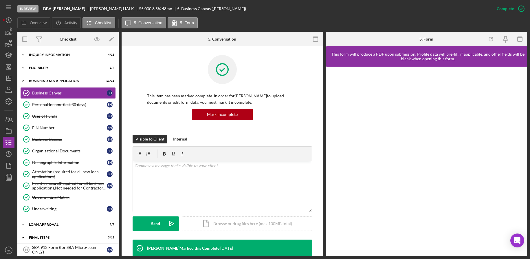
scroll to position [164, 0]
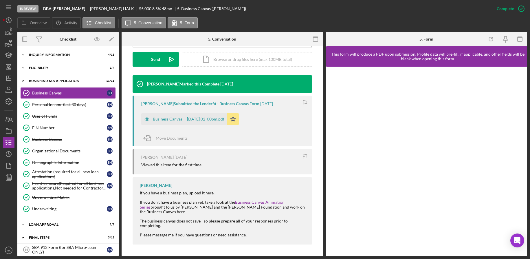
click at [203, 117] on div "Business Canvas -- 2025-09-22 02_00pm.pdf" at bounding box center [189, 119] width 72 height 5
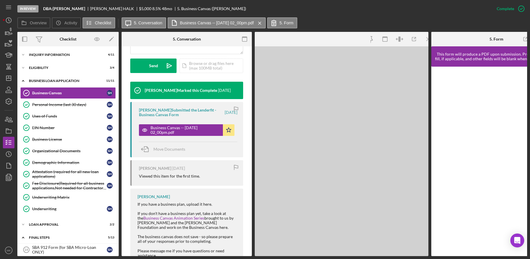
scroll to position [171, 0]
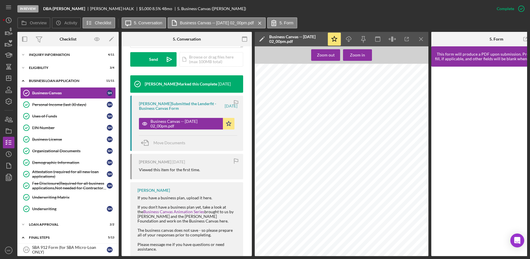
click at [236, 129] on div "SHERRI HALK Submitted the Lenderfit - Business Canvas Form 2 weeks ago Business…" at bounding box center [186, 123] width 113 height 55
click at [61, 53] on div "INQUIRY INFORMATION" at bounding box center [70, 54] width 83 height 3
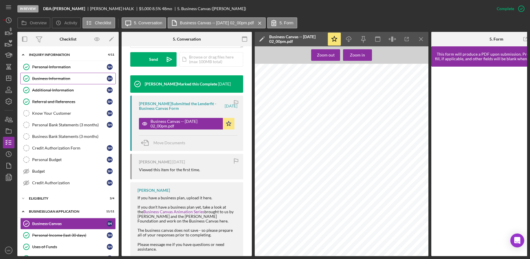
click at [49, 82] on link "Business Information Business Information S H" at bounding box center [68, 79] width 96 height 12
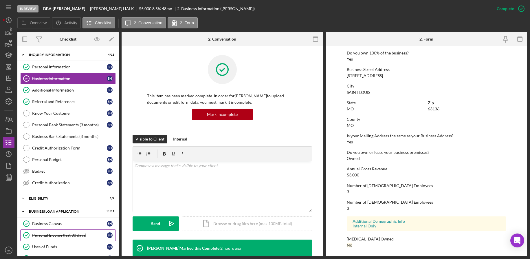
click at [63, 232] on link "Personal Income (last 30 days) Personal Income (last 30 days) S H" at bounding box center [68, 235] width 96 height 12
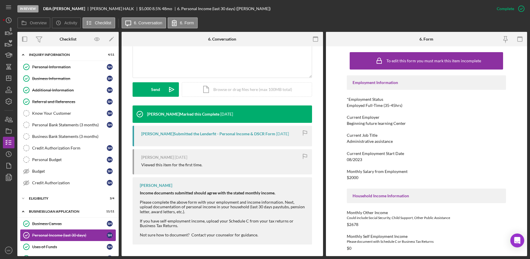
scroll to position [58, 0]
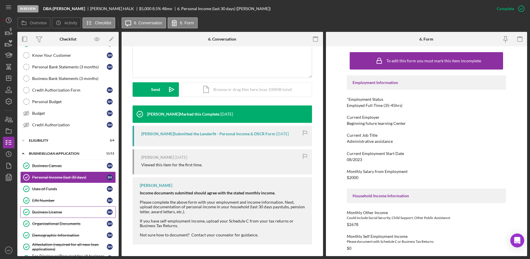
click at [56, 212] on div "Business License" at bounding box center [69, 212] width 75 height 5
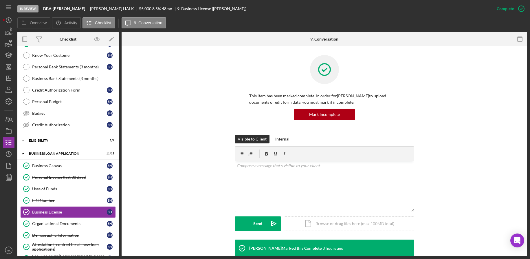
scroll to position [72, 0]
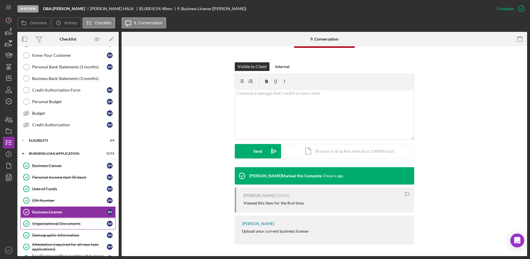
click at [55, 222] on div "Organizational Documents" at bounding box center [69, 223] width 75 height 5
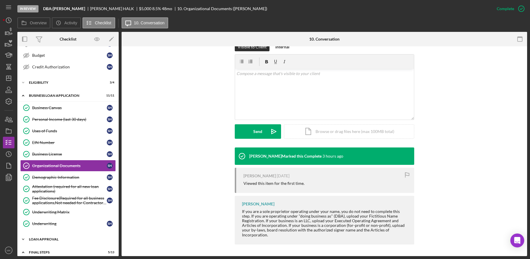
scroll to position [145, 0]
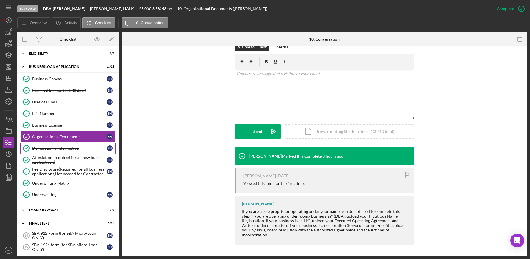
click at [63, 149] on div "Demographic Information" at bounding box center [69, 148] width 75 height 5
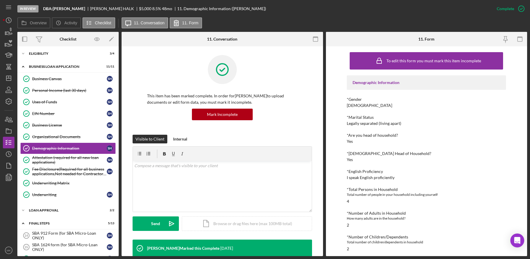
scroll to position [125, 0]
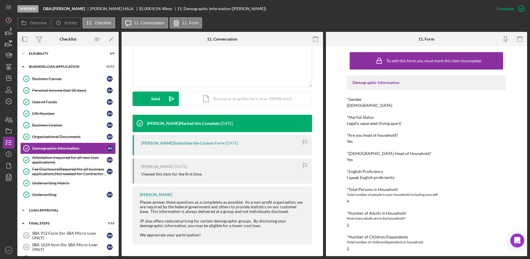
click at [48, 210] on div "Loan Approval" at bounding box center [70, 210] width 83 height 3
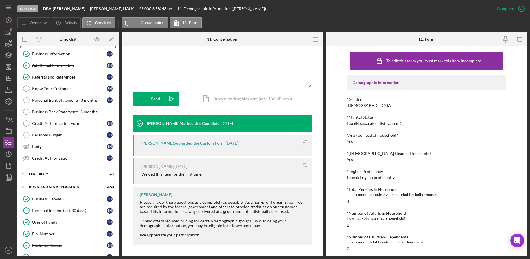
scroll to position [0, 0]
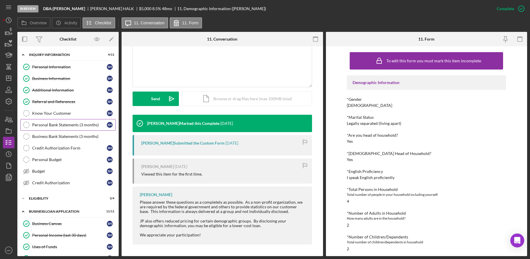
click at [75, 128] on link "Personal Bank Statements (3 months) Personal Bank Statements (3 months) S H" at bounding box center [68, 125] width 96 height 12
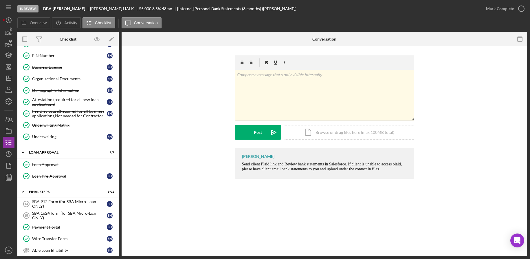
scroll to position [314, 0]
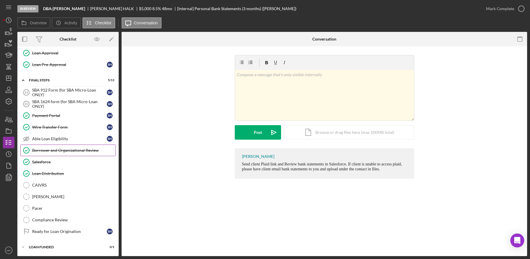
click at [80, 152] on div "Borrower and Organizational Review" at bounding box center [73, 150] width 83 height 5
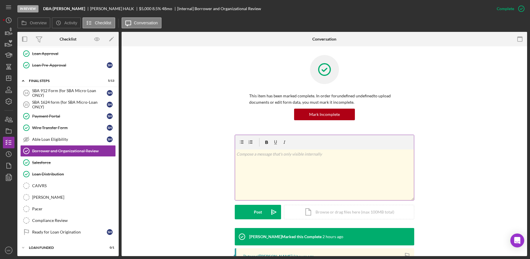
scroll to position [106, 0]
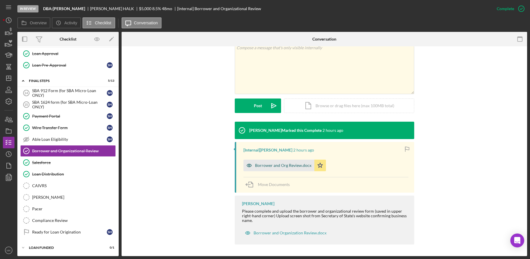
click at [286, 168] on div "Borrower and Org Review.docx" at bounding box center [279, 166] width 71 height 12
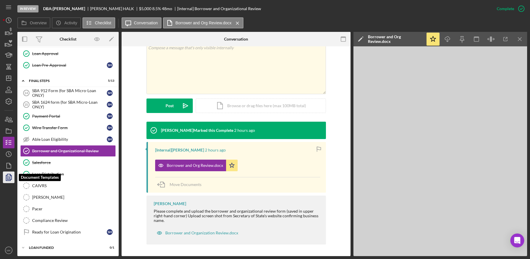
click at [8, 174] on polygon "button" at bounding box center [9, 176] width 4 height 5
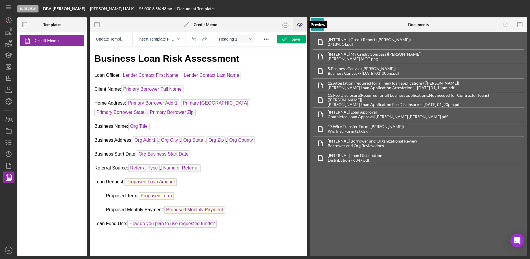
click at [300, 25] on icon "button" at bounding box center [299, 24] width 13 height 13
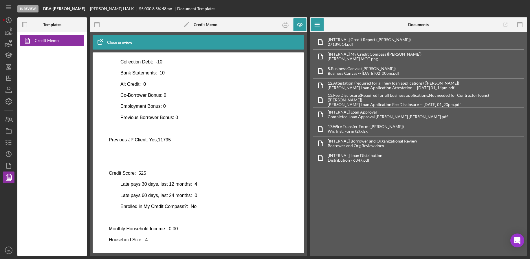
scroll to position [248, 0]
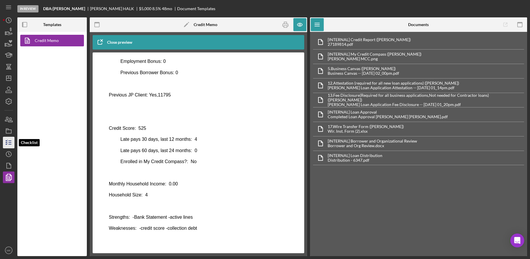
click at [7, 141] on icon "button" at bounding box center [8, 142] width 14 height 14
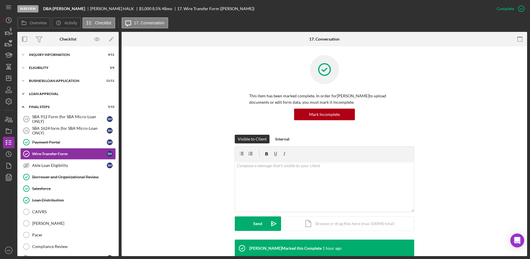
click at [57, 91] on div "Icon/Expander Loan Approval 2 / 2" at bounding box center [67, 94] width 101 height 12
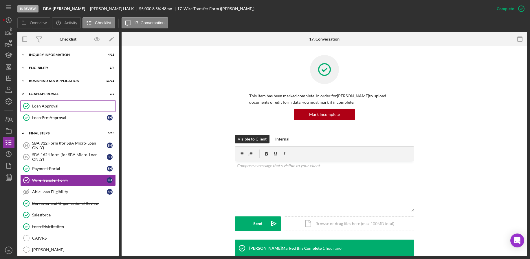
click at [58, 106] on div "Loan Approval" at bounding box center [73, 106] width 83 height 5
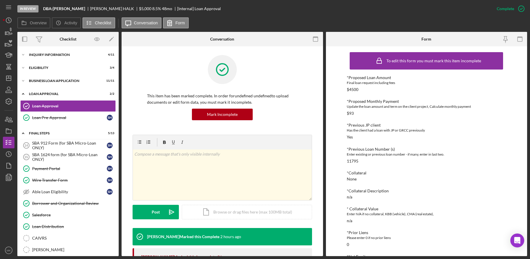
scroll to position [145, 0]
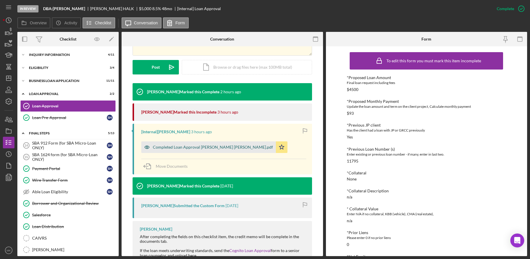
click at [215, 147] on div "Completed Loan Approval Gandy LaTrisha Sherri Halk.pdf" at bounding box center [213, 147] width 120 height 5
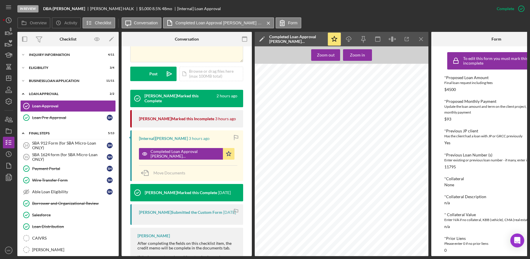
scroll to position [87, 0]
click at [57, 68] on div "Eligibility" at bounding box center [70, 67] width 83 height 3
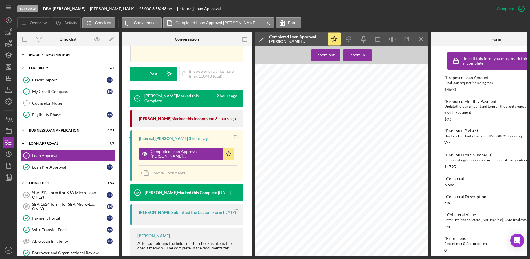
click at [57, 55] on div "INQUIRY INFORMATION" at bounding box center [70, 54] width 83 height 3
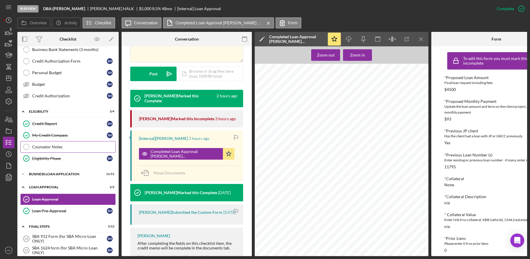
scroll to position [116, 0]
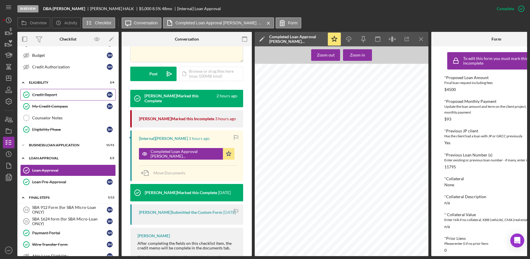
click at [59, 93] on div "Credit Report" at bounding box center [69, 94] width 75 height 5
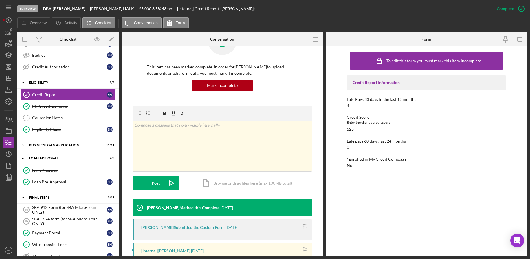
scroll to position [116, 0]
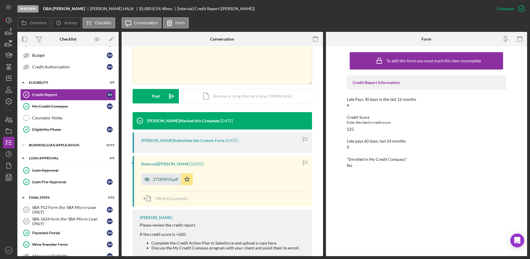
click at [163, 182] on div "27189814.pdf" at bounding box center [161, 180] width 40 height 12
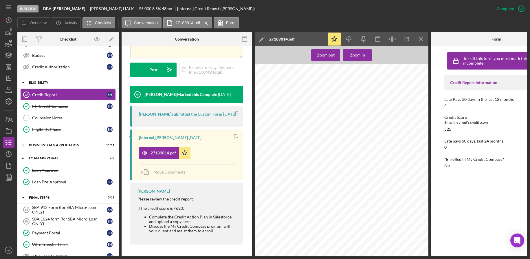
scroll to position [0, 0]
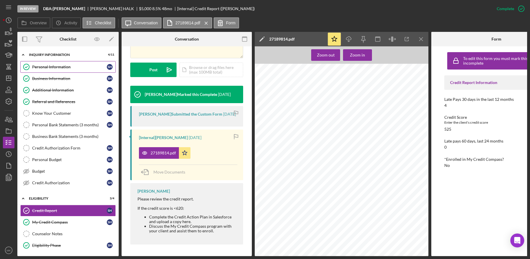
click at [67, 67] on div "Personal Information" at bounding box center [69, 67] width 75 height 5
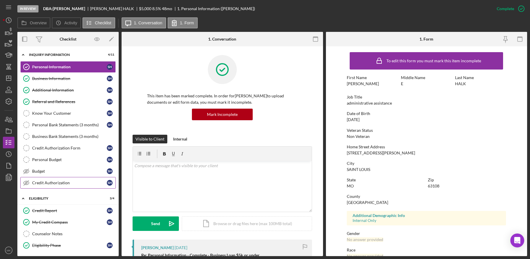
scroll to position [58, 0]
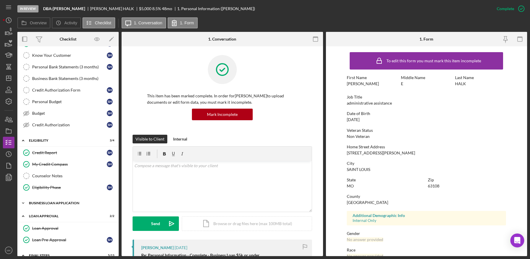
click at [62, 205] on div "Icon/Expander BUSINESS LOAN APPLICATION 11 / 11" at bounding box center [67, 203] width 101 height 12
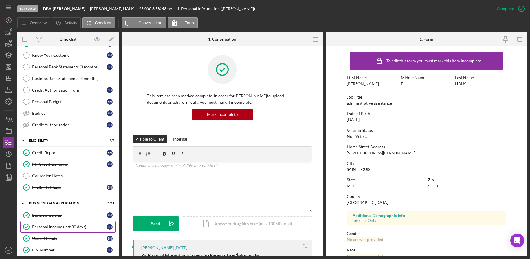
click at [59, 225] on div "Personal Income (last 30 days)" at bounding box center [69, 227] width 75 height 5
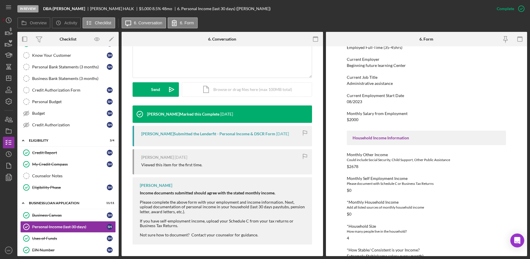
scroll to position [145, 0]
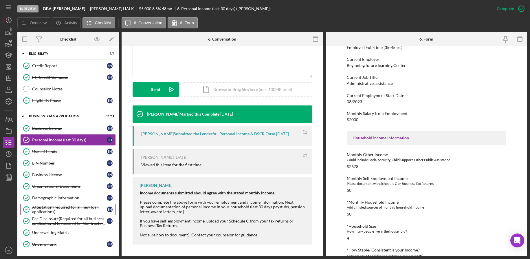
click at [64, 209] on div "Attestation (required for all new loan applications)" at bounding box center [69, 209] width 75 height 9
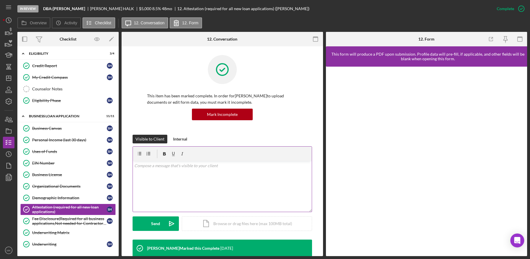
scroll to position [127, 0]
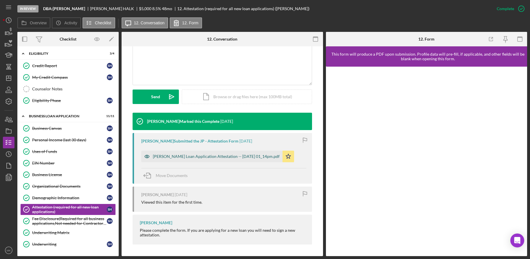
click at [207, 153] on div "Justine Petersen Loan Application Attestation -- 2025-09-22 01_14pm.pdf" at bounding box center [211, 157] width 141 height 12
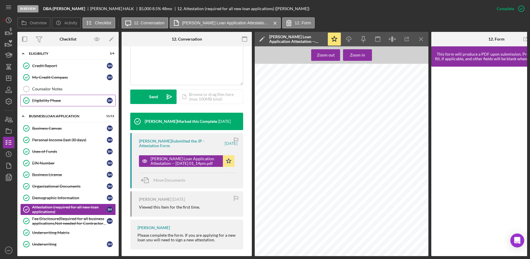
scroll to position [0, 0]
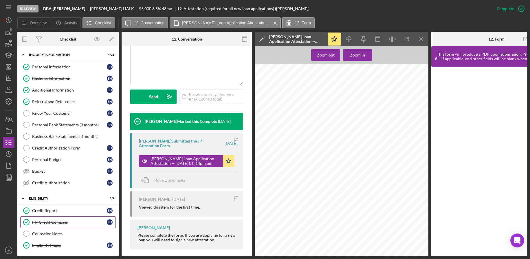
click at [60, 221] on div "My Credit Compass" at bounding box center [69, 222] width 75 height 5
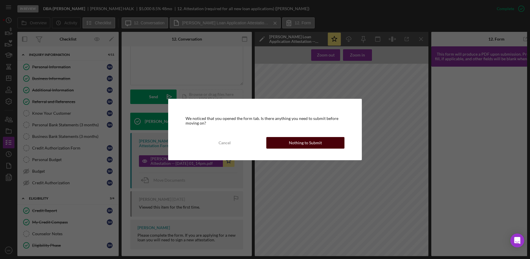
click at [311, 145] on div "Nothing to Submit" at bounding box center [305, 143] width 33 height 12
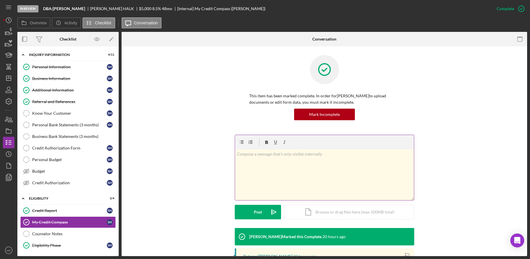
scroll to position [101, 0]
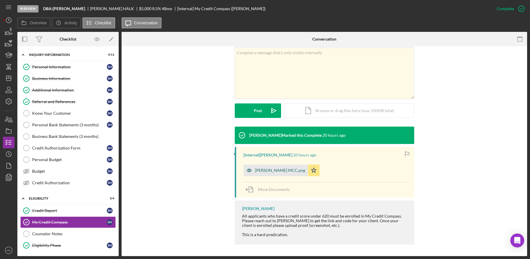
click at [278, 172] on div "Sherri Halk MCC.png" at bounding box center [280, 170] width 50 height 5
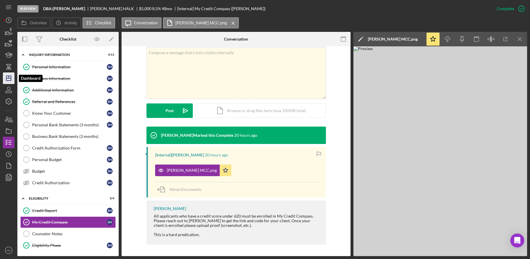
drag, startPoint x: 10, startPoint y: 81, endPoint x: 13, endPoint y: 76, distance: 5.7
click at [10, 81] on icon "Icon/Dashboard" at bounding box center [8, 78] width 14 height 14
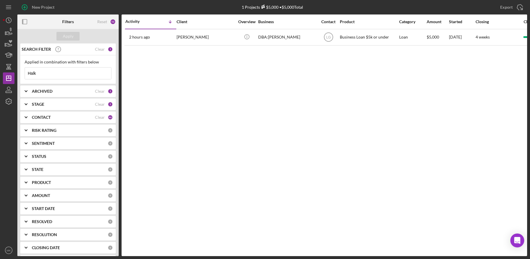
drag, startPoint x: 67, startPoint y: 75, endPoint x: 15, endPoint y: 73, distance: 52.2
click at [15, 73] on div "New Project 1 Projects $5,000 • $5,000 Total Halk Export Icon/Export Filters Re…" at bounding box center [265, 128] width 525 height 256
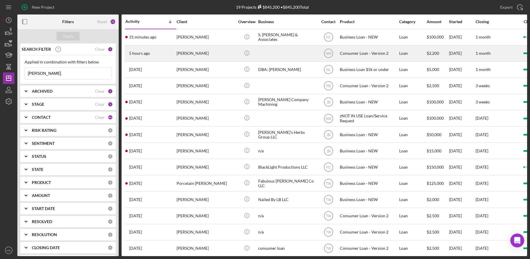
type input "Jones"
click at [199, 55] on div "Chermeka Jones" at bounding box center [206, 53] width 58 height 15
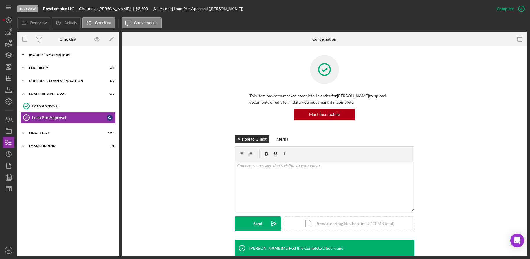
click at [56, 54] on div "Inquiry Information" at bounding box center [70, 54] width 83 height 3
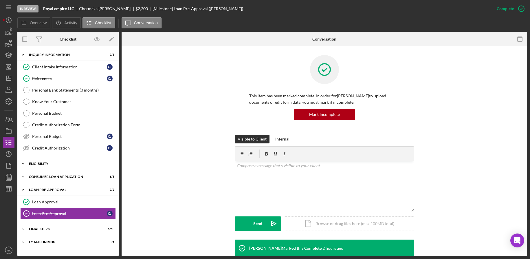
click at [58, 164] on div "Eligibility" at bounding box center [70, 163] width 83 height 3
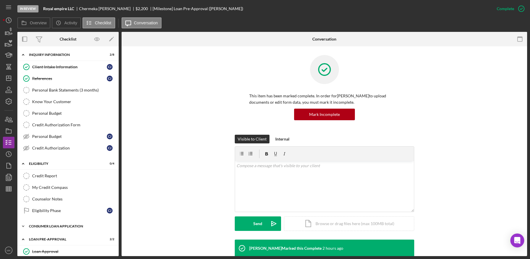
click at [66, 227] on div "Consumer Loan Application" at bounding box center [70, 226] width 83 height 3
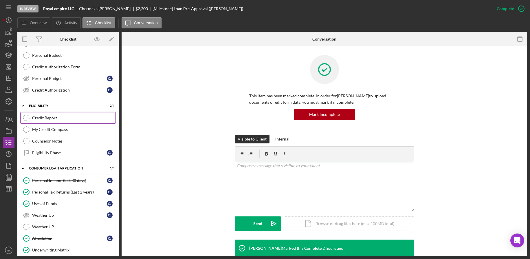
click at [56, 119] on div "Credit Report" at bounding box center [73, 118] width 83 height 5
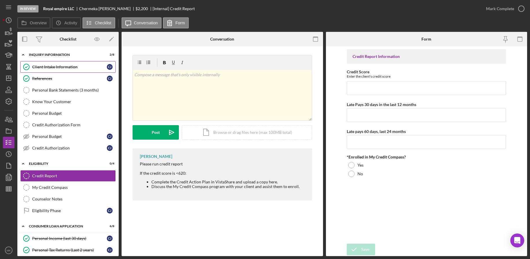
click at [59, 67] on div "Client Intake Information" at bounding box center [69, 67] width 75 height 5
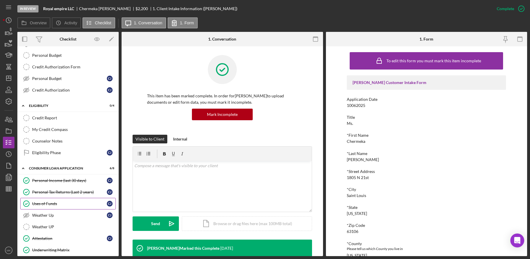
scroll to position [140, 0]
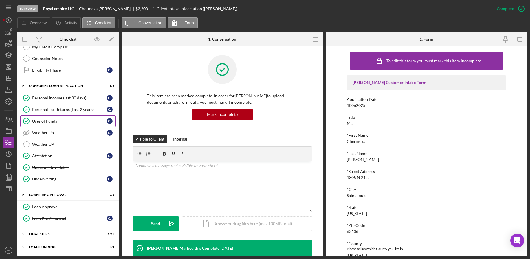
click at [62, 124] on link "Uses of Funds Uses of Funds C J" at bounding box center [68, 121] width 96 height 12
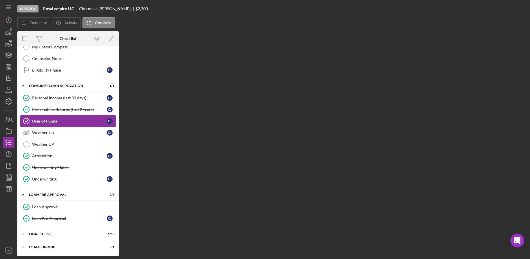
scroll to position [140, 0]
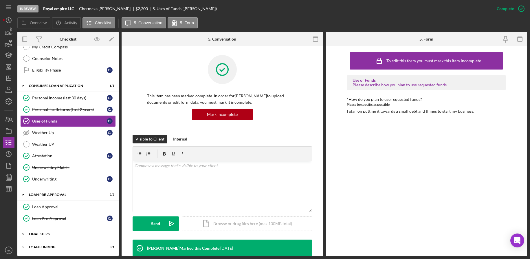
click at [57, 233] on div "FINAL STEPS" at bounding box center [70, 233] width 83 height 3
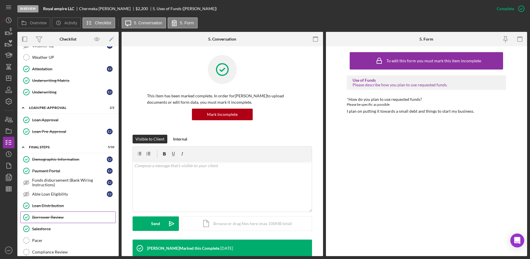
scroll to position [256, 0]
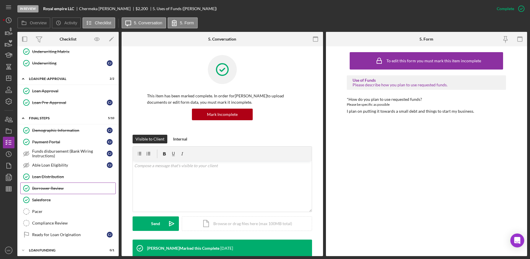
click at [66, 190] on div "Borrower Review" at bounding box center [73, 188] width 83 height 5
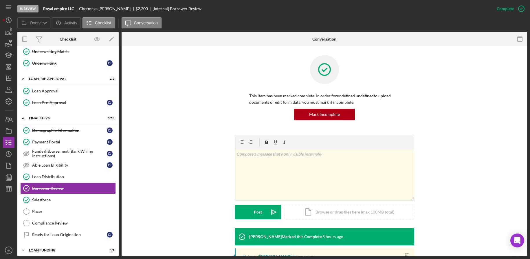
scroll to position [97, 0]
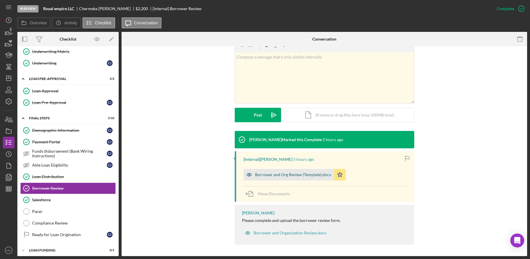
click at [290, 175] on div "Borrower and Org Review (Template).docx" at bounding box center [293, 174] width 76 height 5
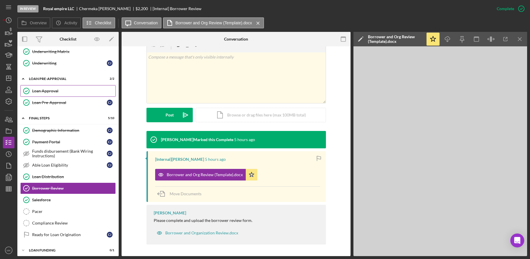
click at [62, 91] on div "Loan Approval" at bounding box center [73, 91] width 83 height 5
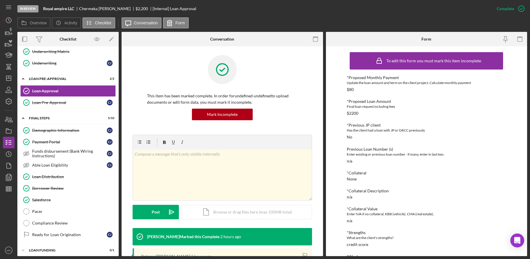
scroll to position [163, 0]
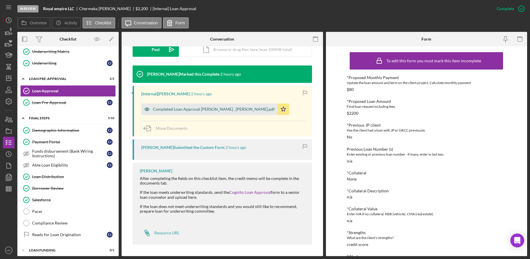
click at [207, 111] on div "Completed Loan Approval Wilson, Nikki , Chermeka Jones.pdf" at bounding box center [214, 109] width 122 height 5
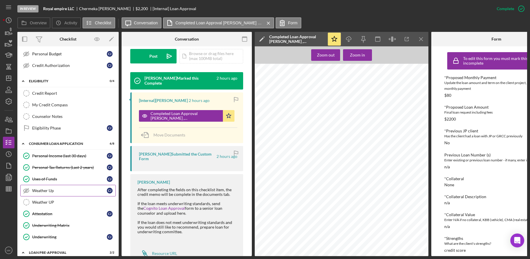
scroll to position [112, 0]
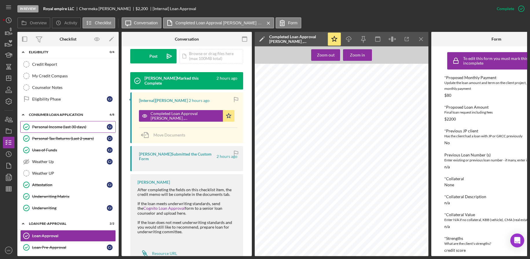
click at [72, 125] on div "Personal Income (last 30 days)" at bounding box center [69, 127] width 75 height 5
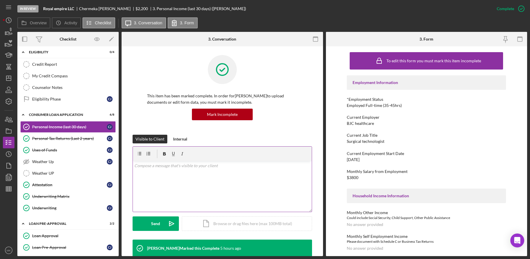
scroll to position [174, 0]
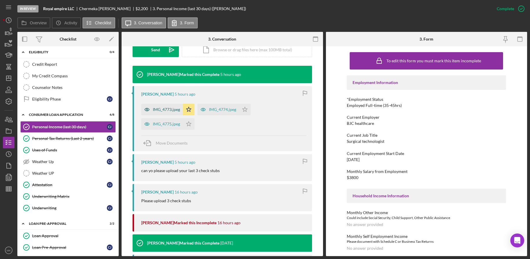
click at [165, 111] on div "IMG_4773.jpeg" at bounding box center [166, 109] width 27 height 5
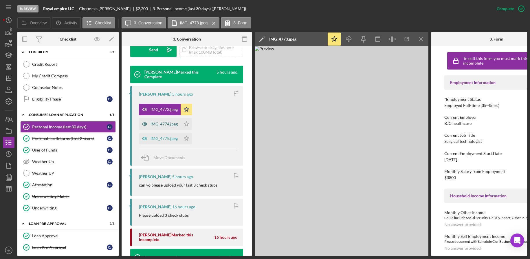
click at [163, 126] on div "IMG_4774.jpeg" at bounding box center [164, 124] width 27 height 5
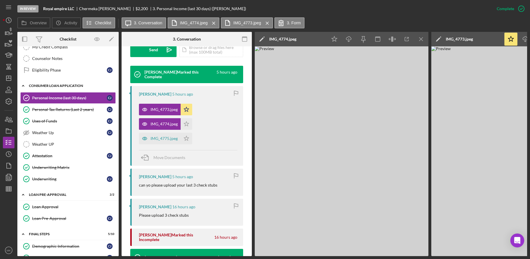
scroll to position [83, 0]
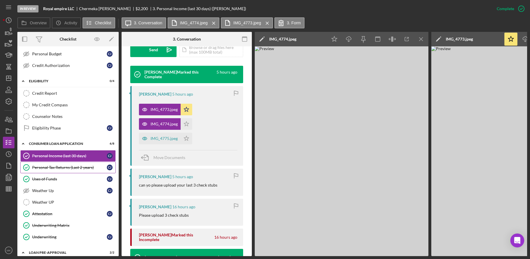
click at [73, 166] on div "Personal Tax Returns (Last 2 years)" at bounding box center [69, 167] width 75 height 5
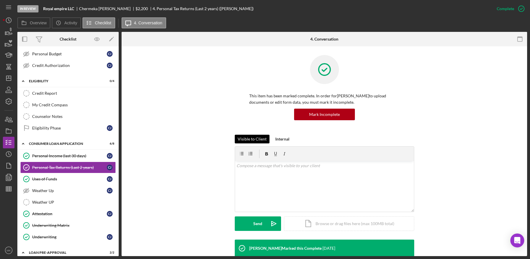
scroll to position [127, 0]
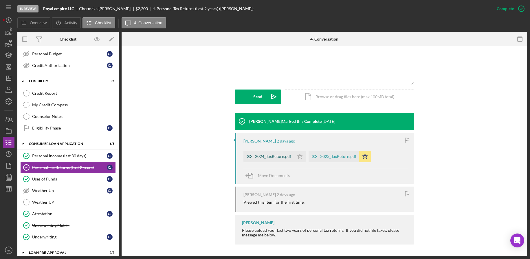
click at [283, 153] on div "2024_TaxReturn.pdf" at bounding box center [269, 157] width 51 height 12
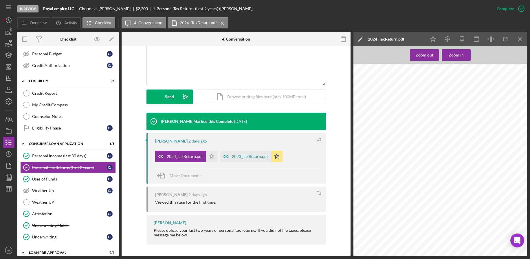
scroll to position [2781, 0]
click at [257, 153] on div "2023_TaxReturn.pdf" at bounding box center [245, 157] width 51 height 12
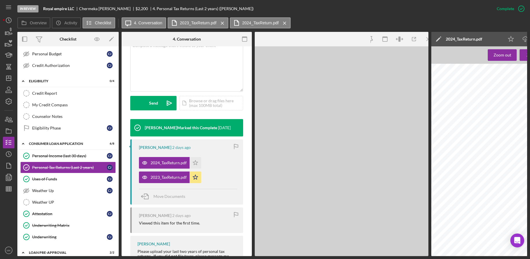
scroll to position [133, 0]
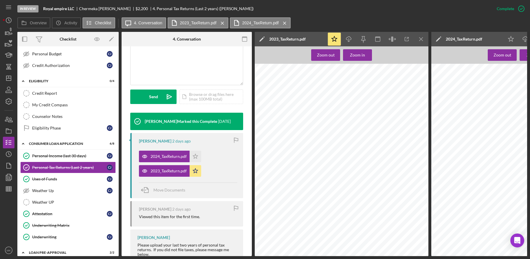
drag, startPoint x: 421, startPoint y: 38, endPoint x: 467, endPoint y: 89, distance: 68.7
click at [421, 38] on icon "Icon/Menu Close" at bounding box center [421, 39] width 13 height 13
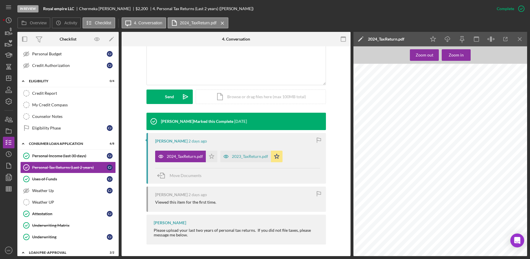
scroll to position [1304, 0]
click at [520, 37] on icon "Icon/Menu Close" at bounding box center [520, 39] width 13 height 13
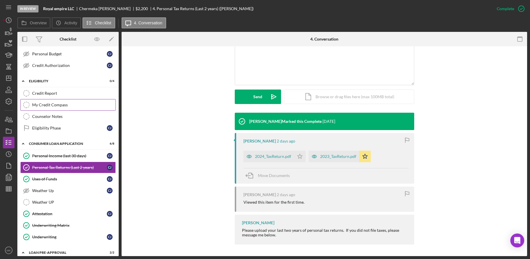
click at [49, 107] on div "My Credit Compass" at bounding box center [73, 105] width 83 height 5
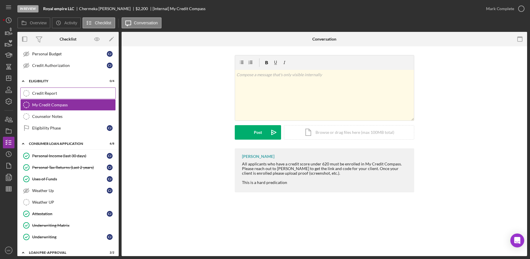
click at [45, 96] on link "Credit Report Credit Report" at bounding box center [68, 93] width 96 height 12
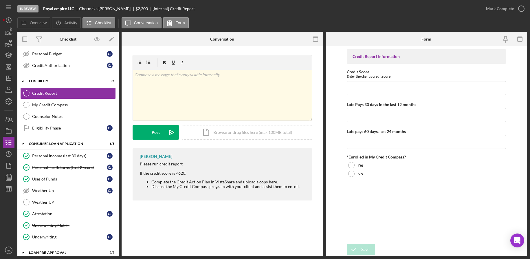
click at [56, 211] on link "Attestation Attestation C J" at bounding box center [68, 214] width 96 height 12
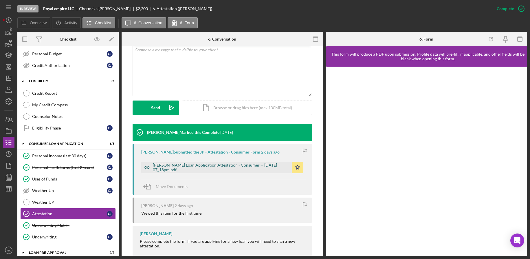
click at [190, 163] on div "Justine Petersen Loan Application Attestation - Consumer -- 2025-10-06 07_18pm.…" at bounding box center [221, 167] width 136 height 9
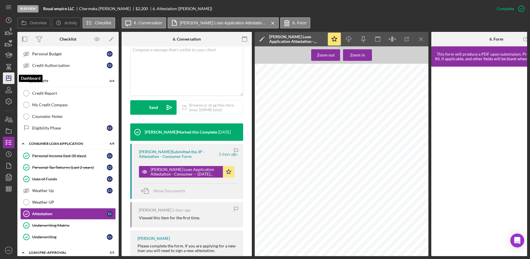
click at [10, 80] on icon "Icon/Dashboard" at bounding box center [8, 78] width 14 height 14
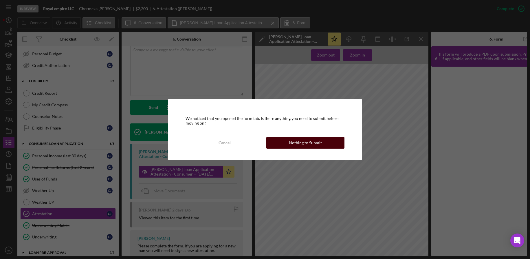
click at [291, 141] on div "Nothing to Submit" at bounding box center [305, 143] width 33 height 12
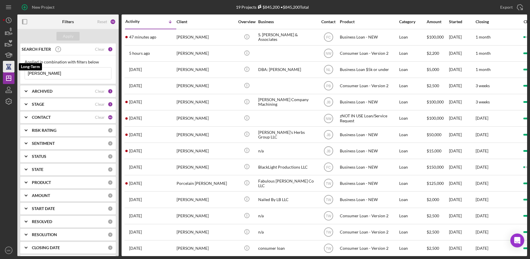
drag, startPoint x: 71, startPoint y: 73, endPoint x: 6, endPoint y: 68, distance: 64.8
click at [6, 68] on div "New Project 19 Projects $845,200 • $845,200 Total Jones Export Icon/Export Filt…" at bounding box center [265, 128] width 525 height 256
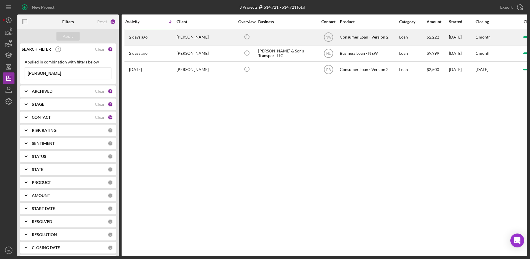
type input "[PERSON_NAME]"
click at [275, 37] on div at bounding box center [287, 37] width 58 height 15
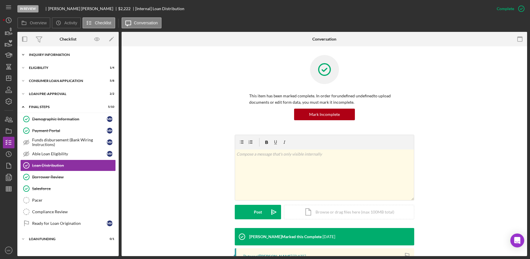
click at [70, 55] on div "Inquiry Information" at bounding box center [70, 54] width 83 height 3
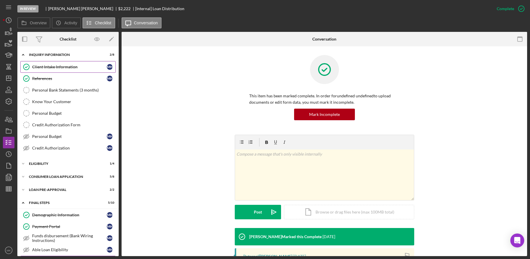
click at [66, 67] on div "Client Intake Information" at bounding box center [69, 67] width 75 height 5
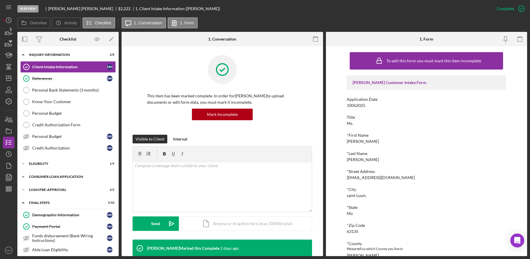
click at [81, 174] on div "Icon/Expander Consumer Loan Application 5 / 8" at bounding box center [67, 177] width 101 height 12
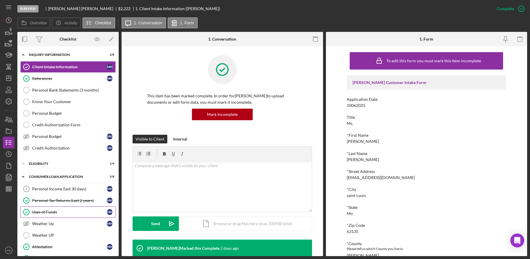
click at [54, 214] on div "Uses of Funds" at bounding box center [69, 212] width 75 height 5
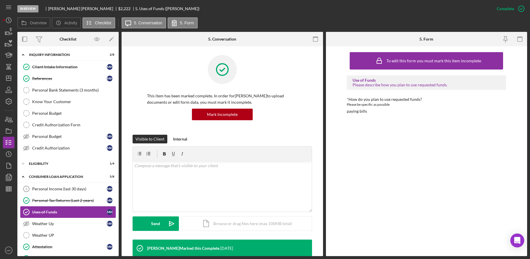
scroll to position [184, 0]
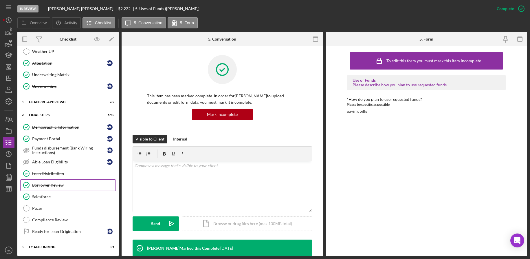
click at [49, 189] on link "Borrower Review Borrower Review" at bounding box center [68, 185] width 96 height 12
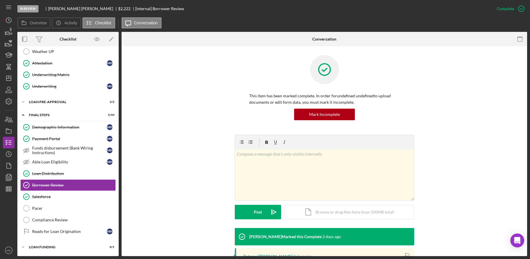
scroll to position [97, 0]
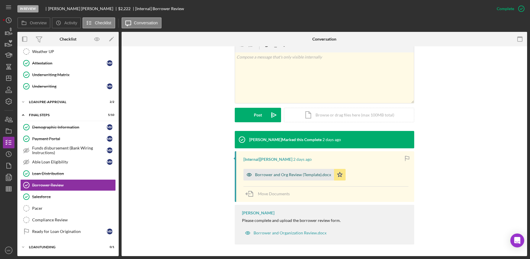
click at [272, 180] on div "Borrower and Org Review (Template).docx" at bounding box center [289, 175] width 91 height 12
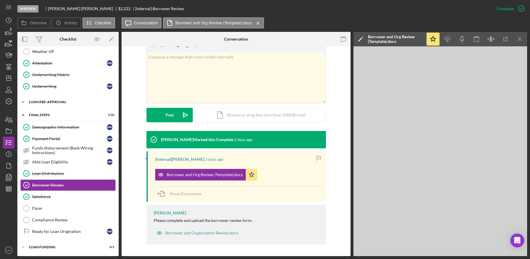
click at [46, 104] on div "Icon/Expander Loan Pre-Approval 2 / 2" at bounding box center [67, 102] width 101 height 12
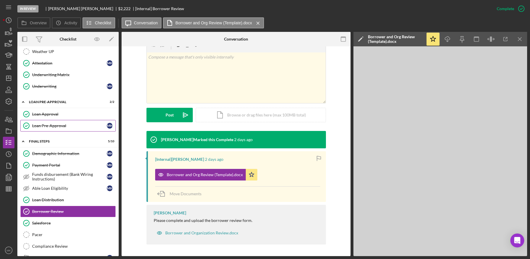
click at [51, 125] on div "Loan Pre-Approval" at bounding box center [69, 125] width 75 height 5
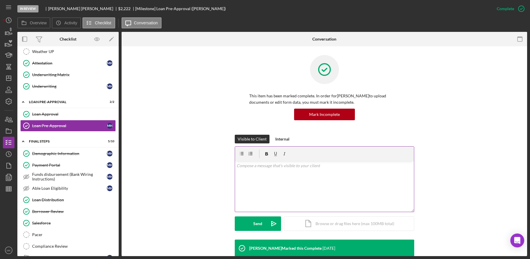
scroll to position [60, 0]
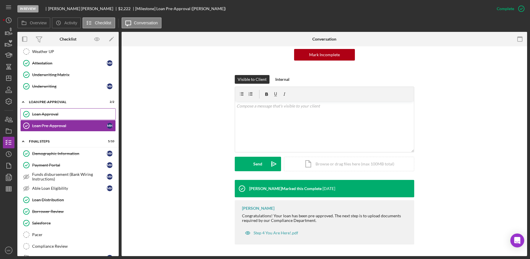
click at [43, 112] on div "Loan Approval" at bounding box center [73, 114] width 83 height 5
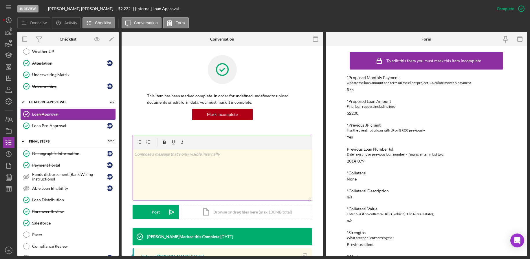
scroll to position [174, 0]
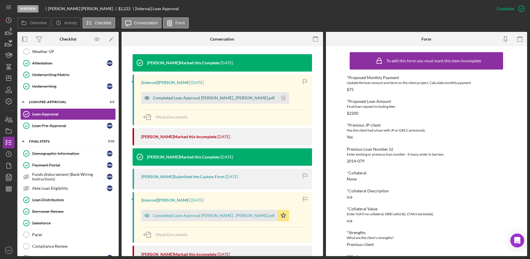
click at [207, 99] on div "Completed Loan Approval Wilson, Nikki , MaryAnn Hamilton.pdf" at bounding box center [214, 98] width 122 height 5
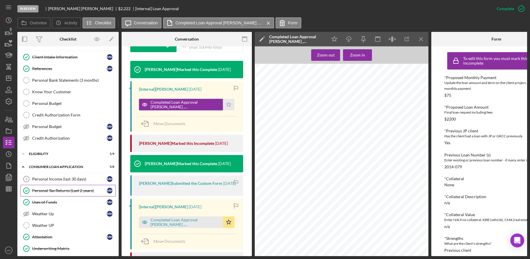
scroll to position [0, 0]
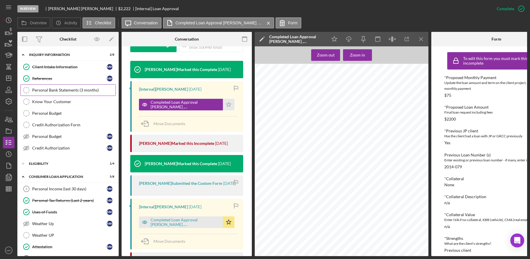
click at [65, 93] on link "Personal Bank Statements (3 months) Personal Bank Statements (3 months)" at bounding box center [68, 90] width 96 height 12
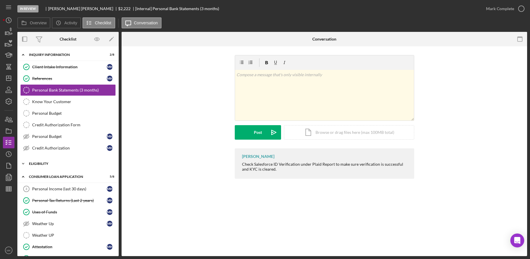
click at [65, 163] on div "Eligibility" at bounding box center [70, 163] width 83 height 3
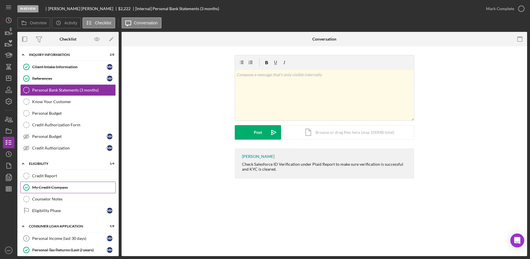
click at [54, 184] on link "My Credit Compass My Credit Compass" at bounding box center [68, 188] width 96 height 12
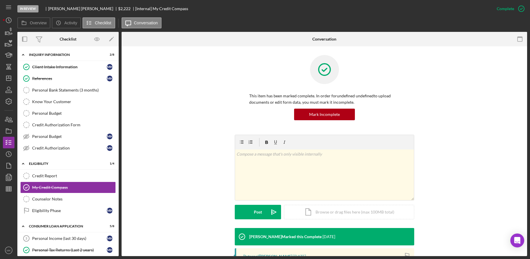
scroll to position [101, 0]
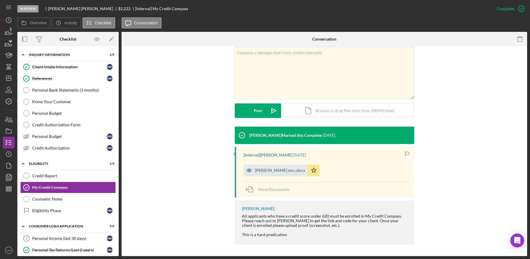
click at [263, 167] on div "Mary Hamilton mcc.docx" at bounding box center [276, 171] width 65 height 12
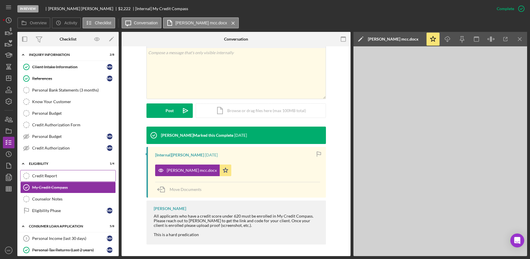
click at [50, 176] on div "Credit Report" at bounding box center [73, 176] width 83 height 5
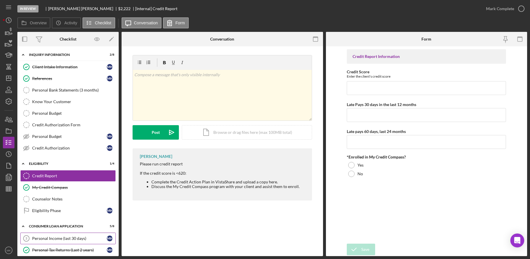
click at [66, 241] on link "Personal Income (last 30 days) 3 Personal Income (last 30 days) m h" at bounding box center [68, 239] width 96 height 12
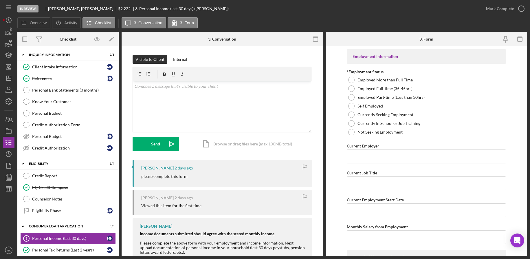
scroll to position [50, 0]
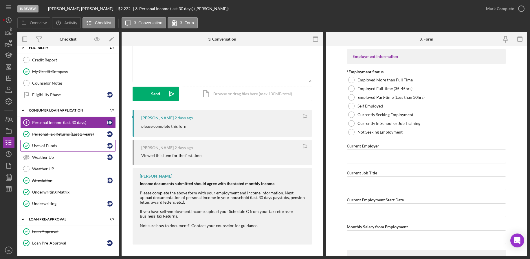
scroll to position [58, 0]
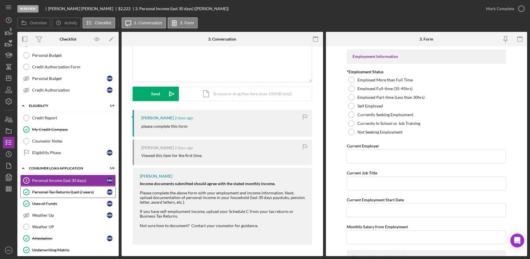
click at [59, 193] on div "Personal Tax Returns (Last 2 years)" at bounding box center [69, 192] width 75 height 5
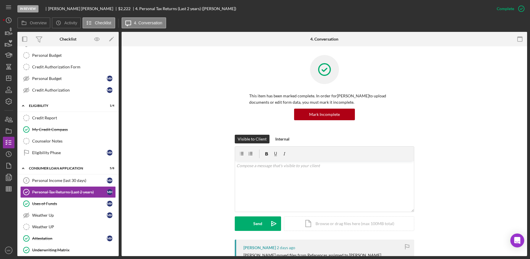
scroll to position [174, 0]
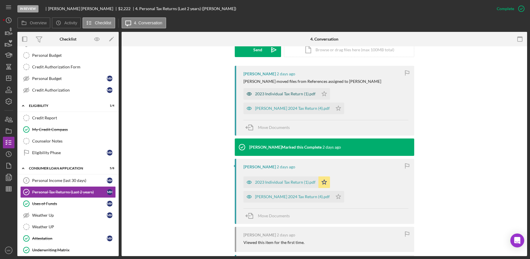
click at [289, 93] on div "2023 Individual Tax Return (1).pdf" at bounding box center [285, 94] width 61 height 5
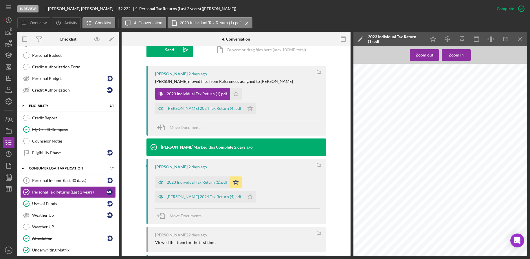
scroll to position [203, 0]
click at [203, 106] on div "[PERSON_NAME] 2024 Tax Return (4).pdf" at bounding box center [204, 108] width 75 height 5
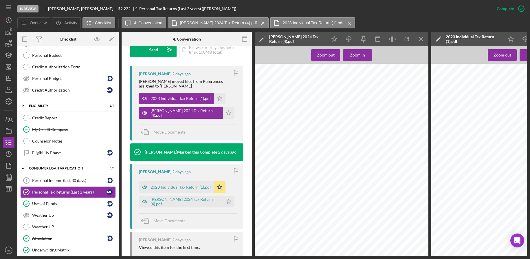
scroll to position [406, 0]
drag, startPoint x: 45, startPoint y: 237, endPoint x: 93, endPoint y: 209, distance: 55.6
click at [45, 237] on div "Attestation" at bounding box center [69, 238] width 75 height 5
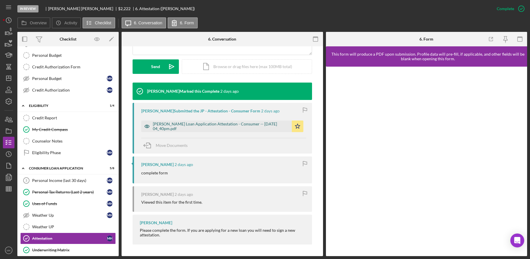
click at [222, 127] on div "[PERSON_NAME] Loan Application Attestation - Consumer -- [DATE] 04_40pm.pdf" at bounding box center [221, 126] width 136 height 9
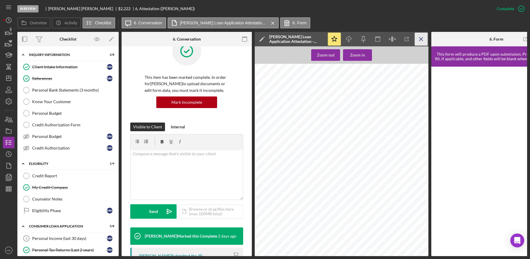
click at [426, 36] on icon "Icon/Menu Close" at bounding box center [421, 39] width 13 height 13
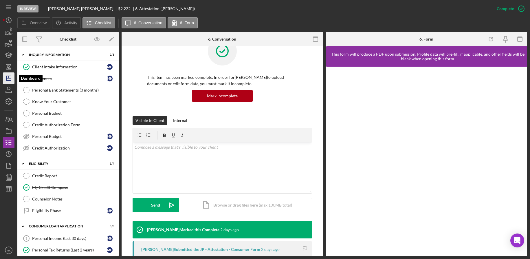
click at [9, 77] on icon "Icon/Dashboard" at bounding box center [8, 78] width 14 height 14
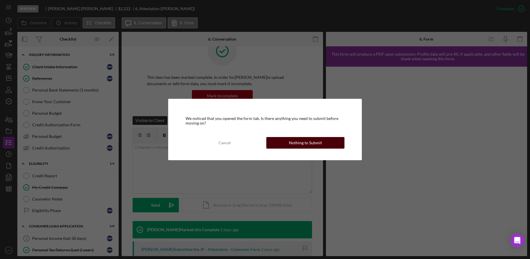
click at [292, 146] on div "Nothing to Submit" at bounding box center [305, 143] width 33 height 12
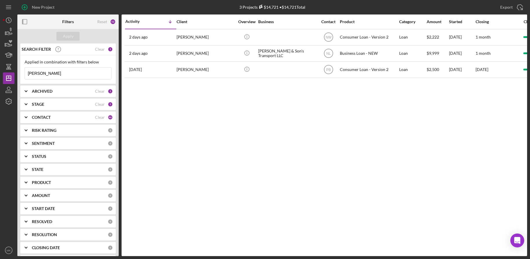
drag, startPoint x: 70, startPoint y: 70, endPoint x: -27, endPoint y: 59, distance: 97.6
click at [0, 59] on html "New Project 3 Projects $14,721 • $14,721 Total [PERSON_NAME] Export Icon/Export…" at bounding box center [265, 129] width 530 height 259
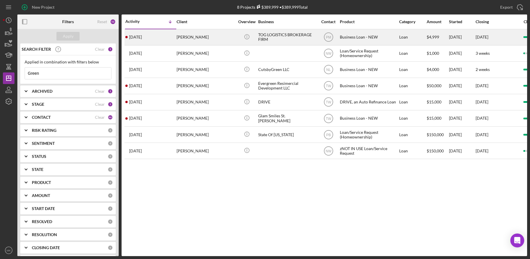
type input "Green"
click at [292, 41] on div "TOG LOGISTICS BROKERAGE FIRM" at bounding box center [287, 37] width 58 height 15
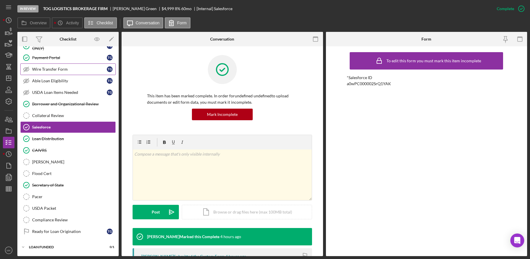
scroll to position [9, 0]
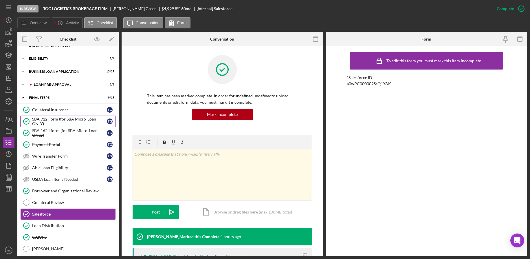
click at [65, 119] on div "SBA 912 Form (for SBA Micro-Loan ONLY)" at bounding box center [69, 121] width 75 height 9
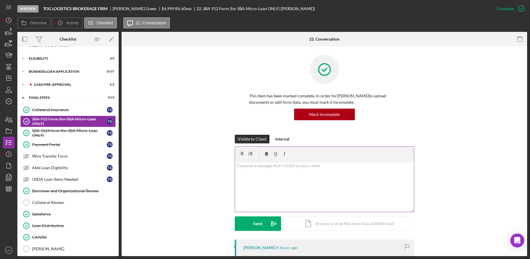
scroll to position [87, 0]
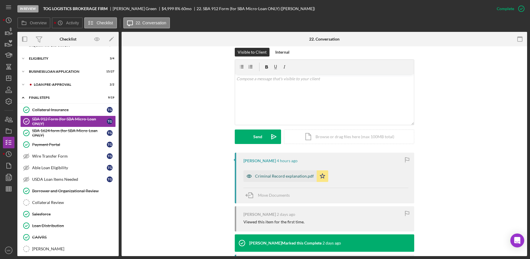
click at [286, 176] on div "Criminal Record explanation.pdf" at bounding box center [284, 176] width 59 height 5
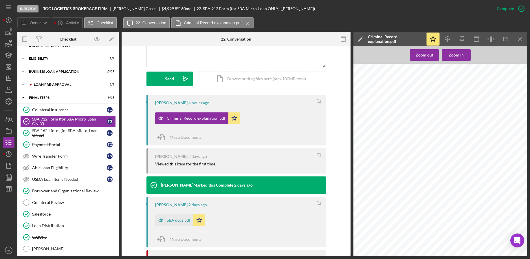
scroll to position [174, 0]
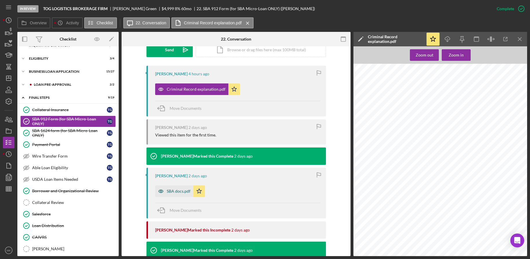
click at [162, 190] on icon "button" at bounding box center [161, 191] width 12 height 12
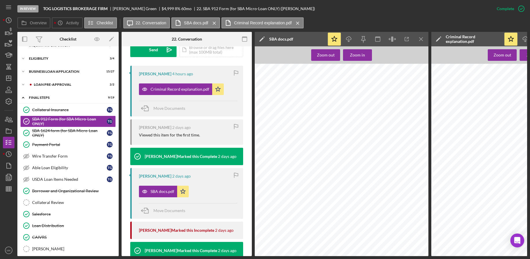
scroll to position [0, 0]
click at [458, 163] on div "Criminal Record explanation At 18 years of age, I was convicted of [MEDICAL_DAT…" at bounding box center [520, 178] width 177 height 229
click at [426, 41] on icon "Icon/Menu Close" at bounding box center [421, 39] width 13 height 13
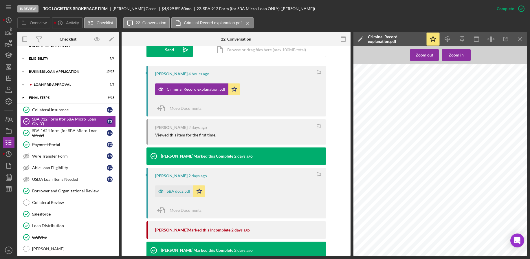
scroll to position [231, 0]
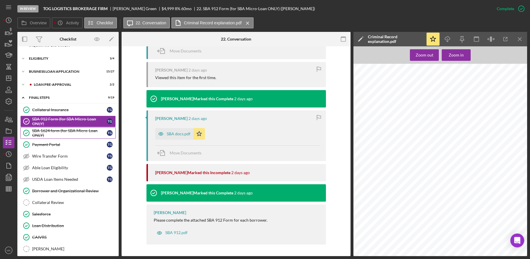
click at [58, 134] on div "SBA 1624 form (for SBA Micro-Loan ONLY)" at bounding box center [69, 132] width 75 height 9
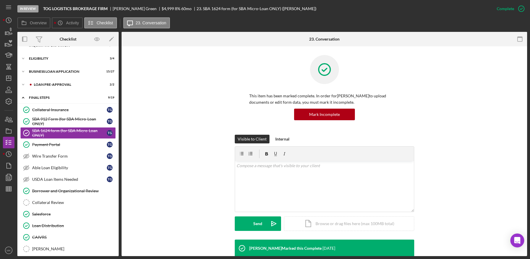
scroll to position [109, 0]
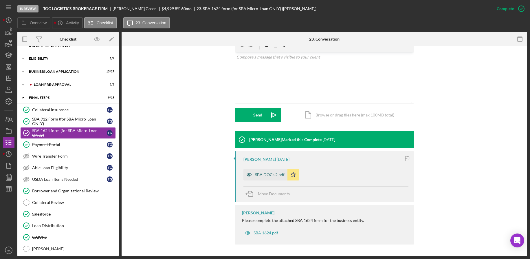
click at [258, 171] on div "SBA DOCs 2.pdf" at bounding box center [266, 175] width 44 height 12
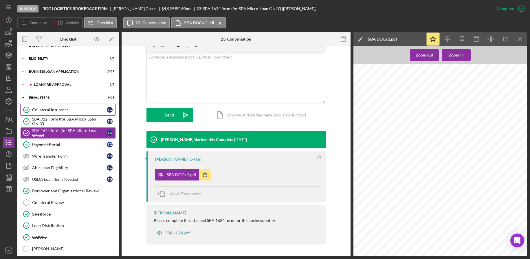
click at [56, 115] on link "Collateral Insurance Collateral Insurance T G" at bounding box center [68, 110] width 96 height 12
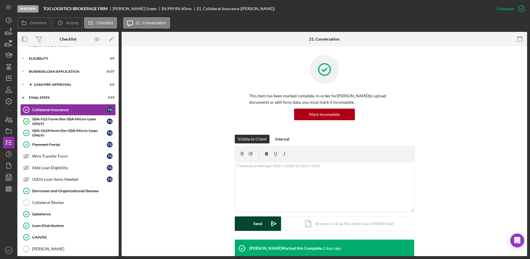
scroll to position [145, 0]
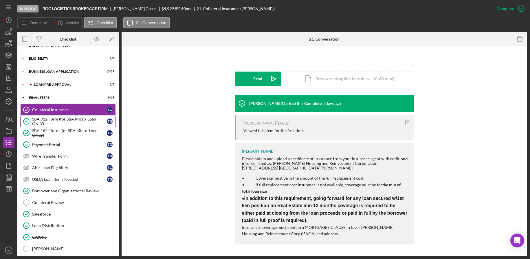
click at [53, 116] on link "SBA 912 Form (for SBA Micro-Loan ONLY) SBA 912 Form (for SBA Micro-Loan ONLY) T…" at bounding box center [68, 122] width 96 height 12
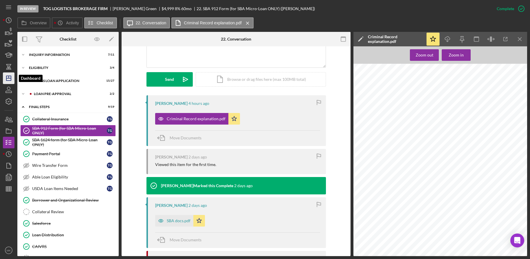
click at [10, 76] on polygon "button" at bounding box center [8, 78] width 5 height 5
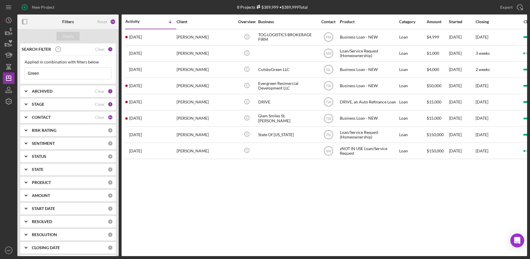
drag, startPoint x: 46, startPoint y: 75, endPoint x: -22, endPoint y: 73, distance: 68.1
click at [0, 73] on html "New Project 8 Projects $389,999 • $389,999 Total Green Export Icon/Export Filte…" at bounding box center [265, 129] width 530 height 259
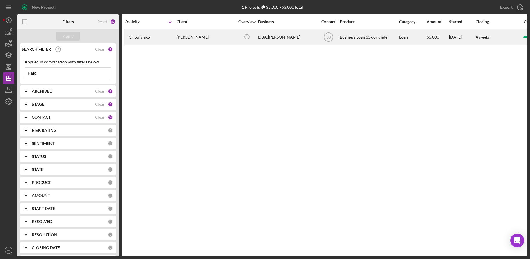
type input "Halk"
click at [277, 40] on div "DBA:[PERSON_NAME]" at bounding box center [287, 37] width 58 height 15
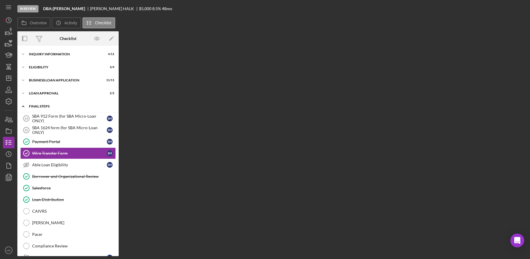
scroll to position [2, 0]
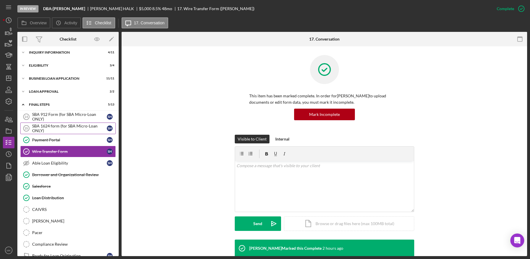
click at [65, 128] on div "SBA 1624 form (for SBA Micro-Loan ONLY)" at bounding box center [69, 128] width 75 height 9
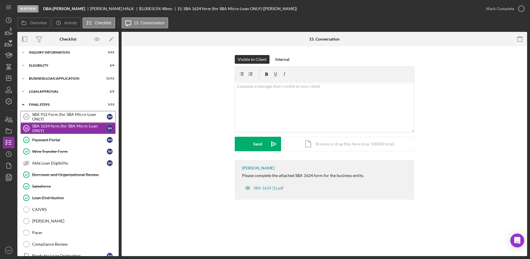
click at [79, 118] on div "SBA 912 Form (for SBA Micro-Loan ONLY)" at bounding box center [69, 116] width 75 height 9
